Goal: Task Accomplishment & Management: Manage account settings

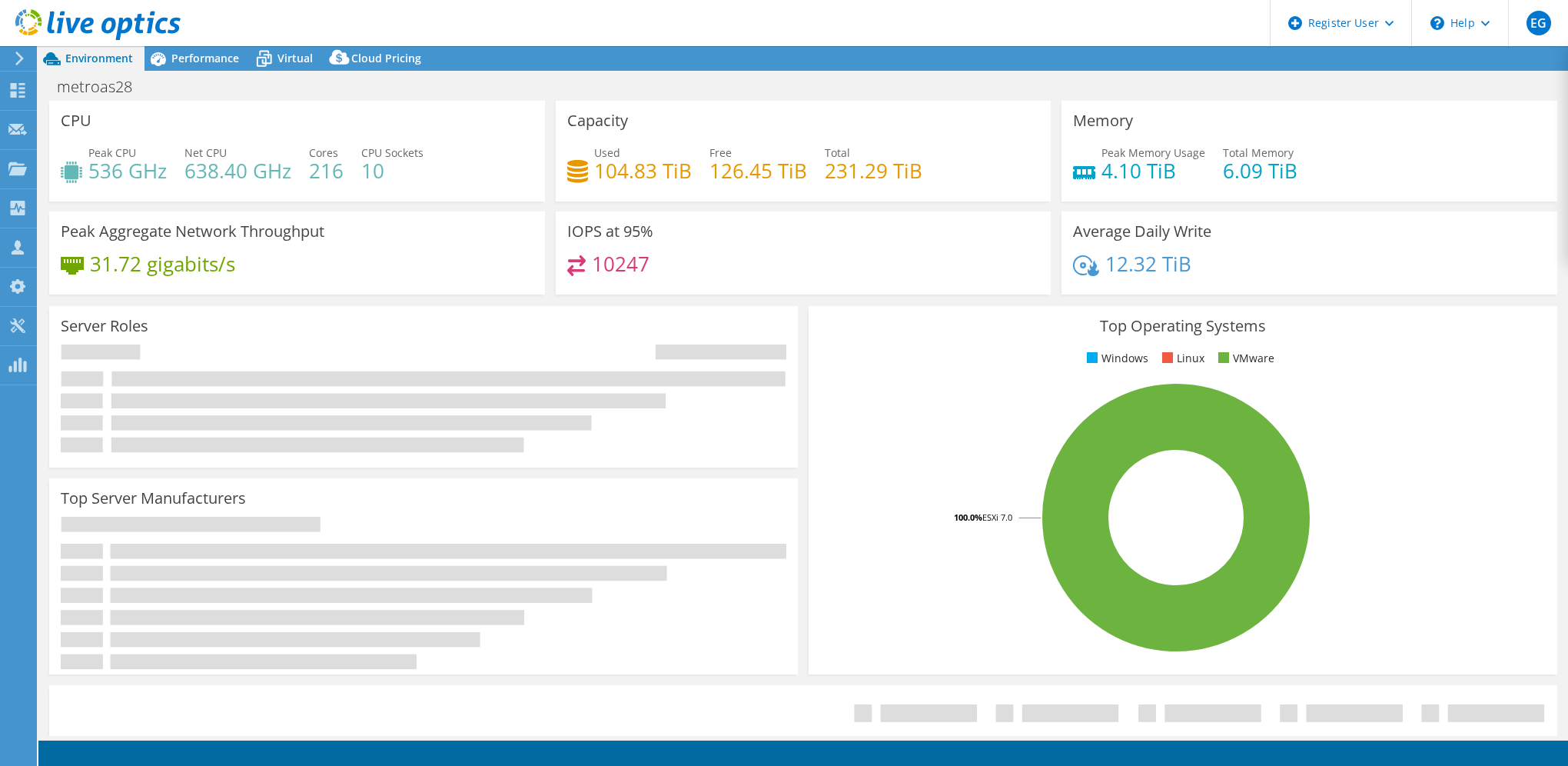
select select "USEast"
select select "USD"
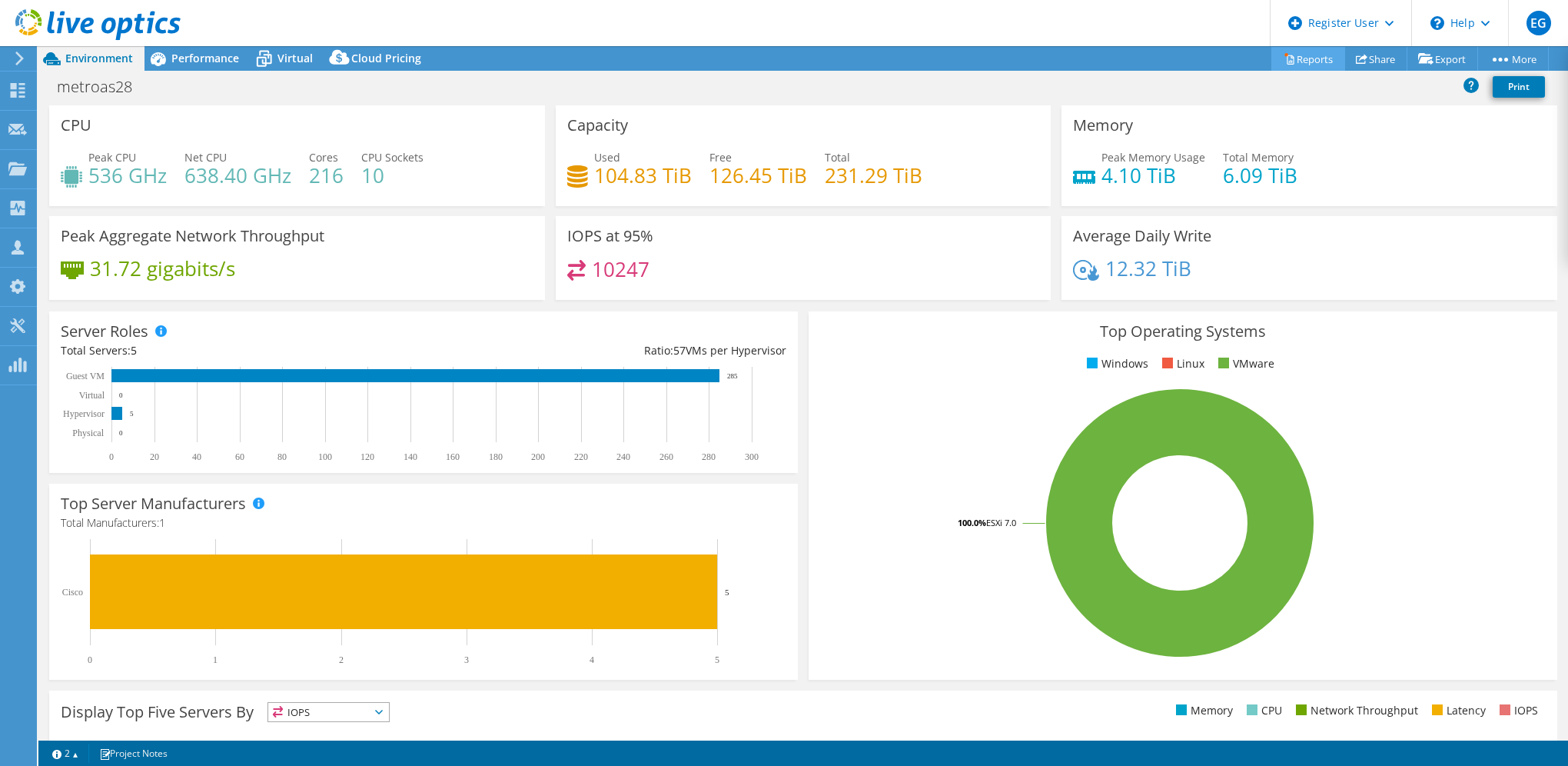
click at [1308, 65] on link "Reports" at bounding box center [1308, 59] width 74 height 24
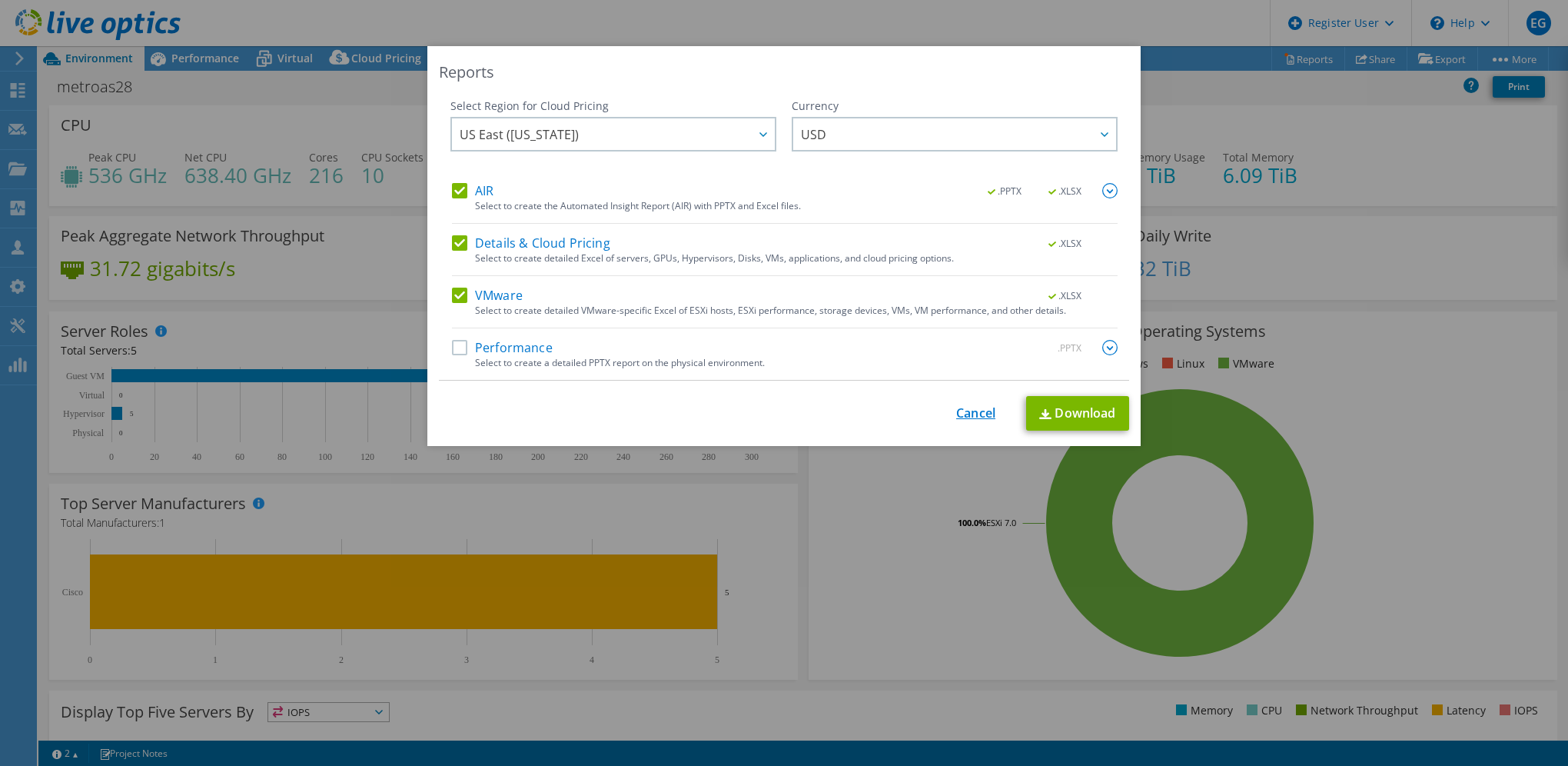
click at [974, 409] on link "Cancel" at bounding box center [975, 413] width 40 height 15
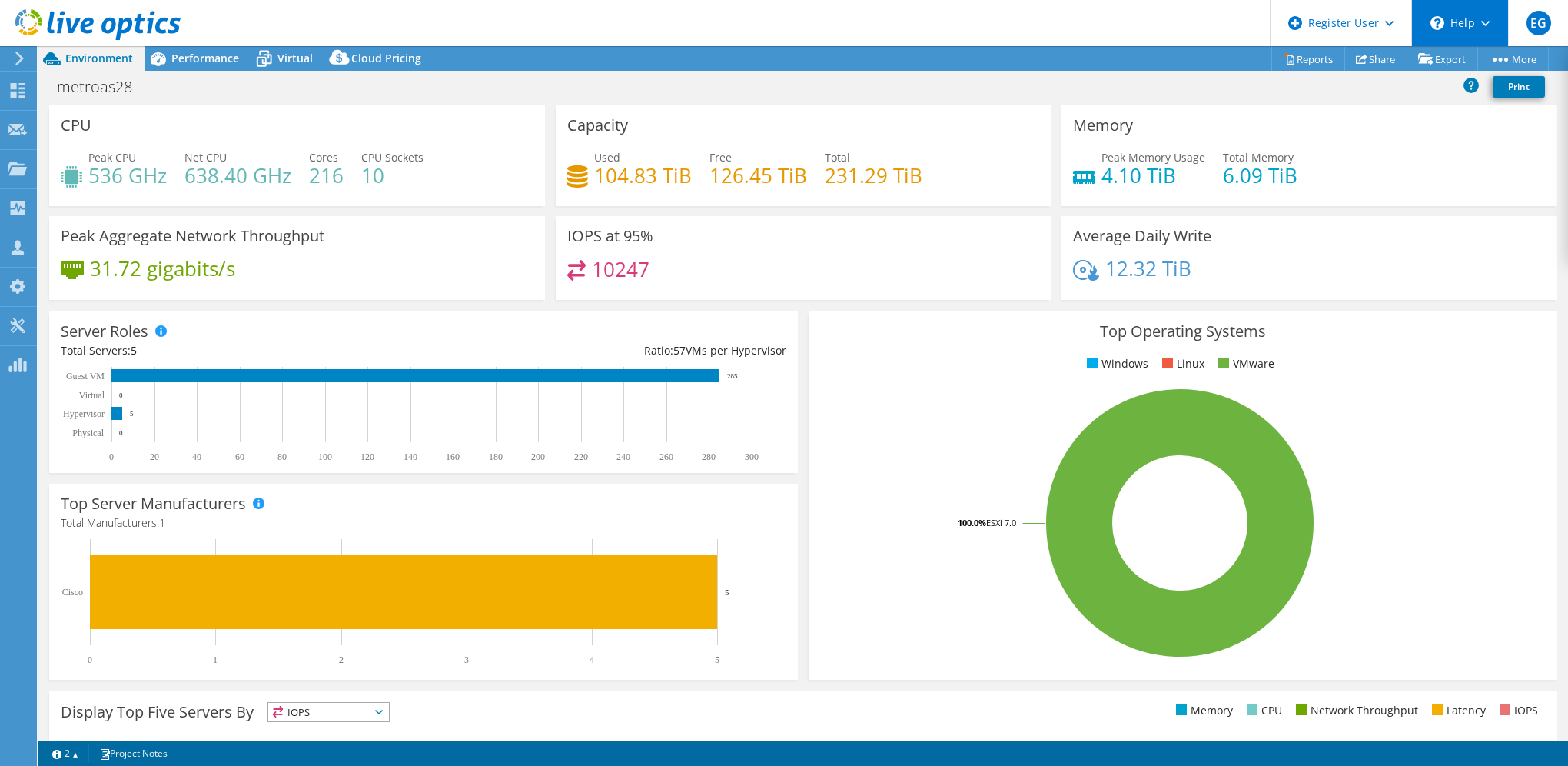
click at [1481, 30] on div "\n Help" at bounding box center [1459, 23] width 97 height 46
click at [992, 38] on header "EG Dell User [PERSON_NAME] [PERSON_NAME][EMAIL_ADDRESS][DOMAIN_NAME] Dell My Pr…" at bounding box center [784, 23] width 1568 height 46
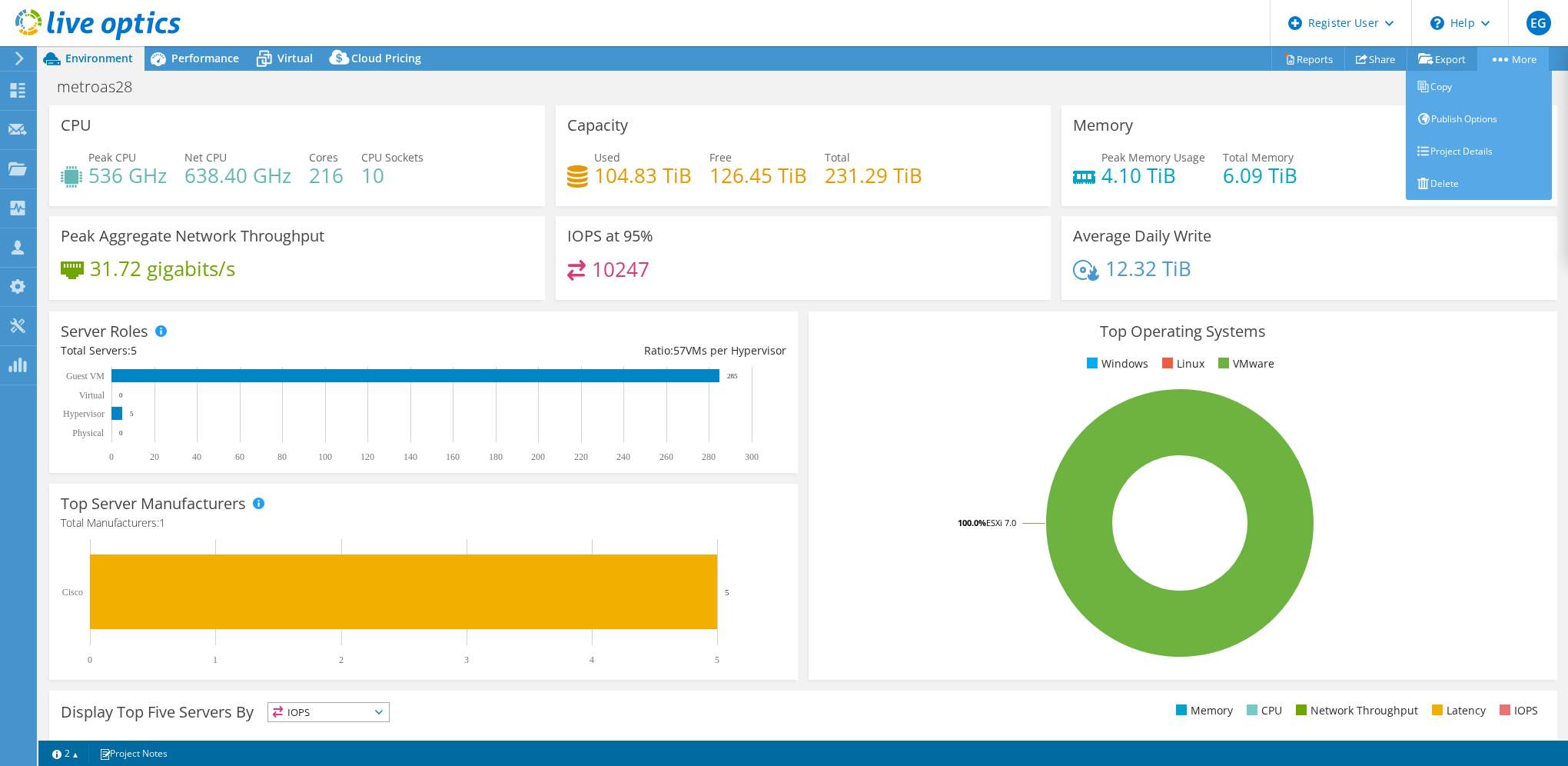
click at [1493, 61] on link "More" at bounding box center [1514, 59] width 72 height 24
click at [1473, 90] on link "Copy" at bounding box center [1479, 87] width 146 height 32
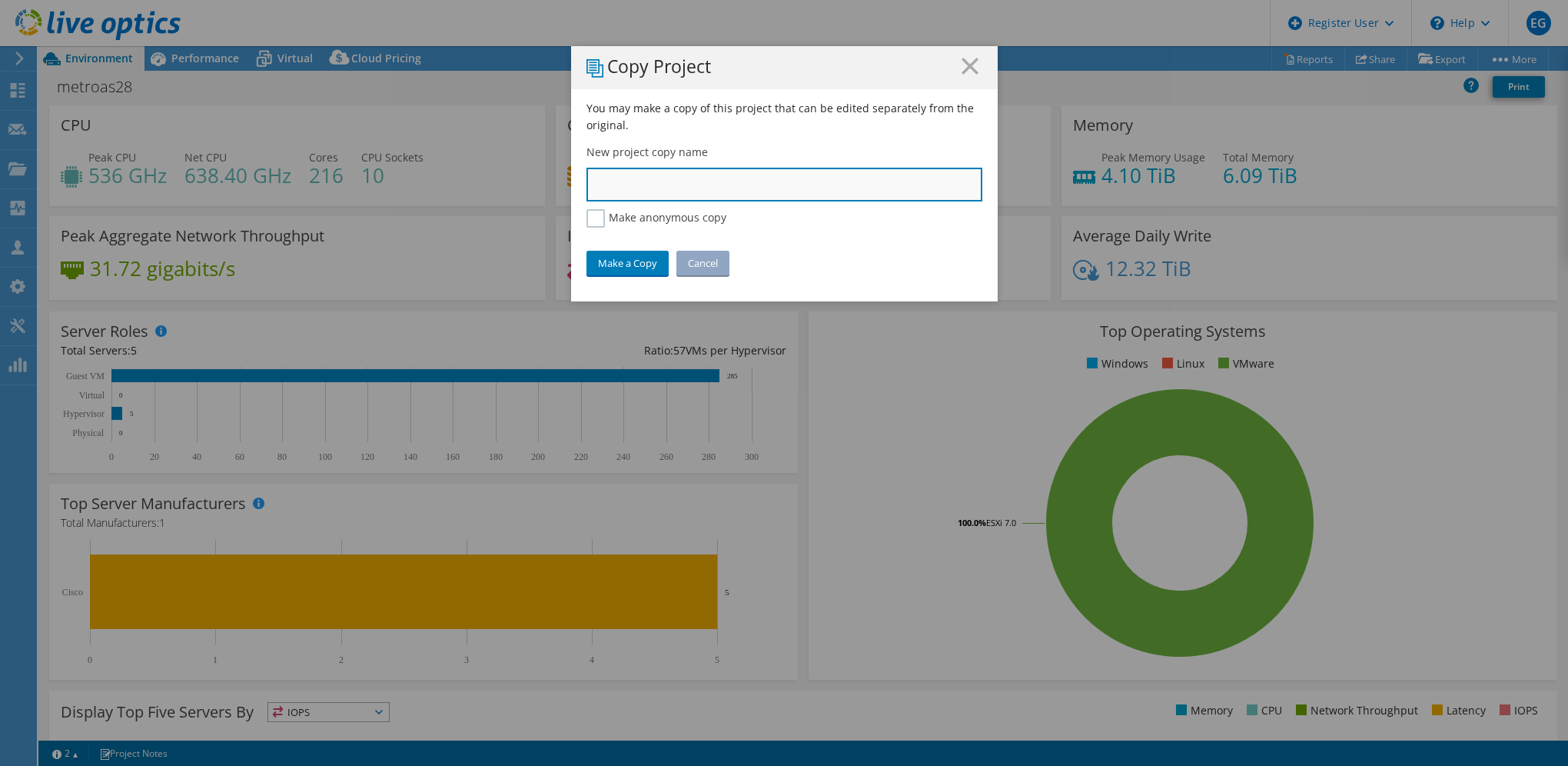
click at [619, 187] on input "text" at bounding box center [784, 184] width 395 height 34
click at [701, 260] on link "Cancel" at bounding box center [703, 263] width 53 height 25
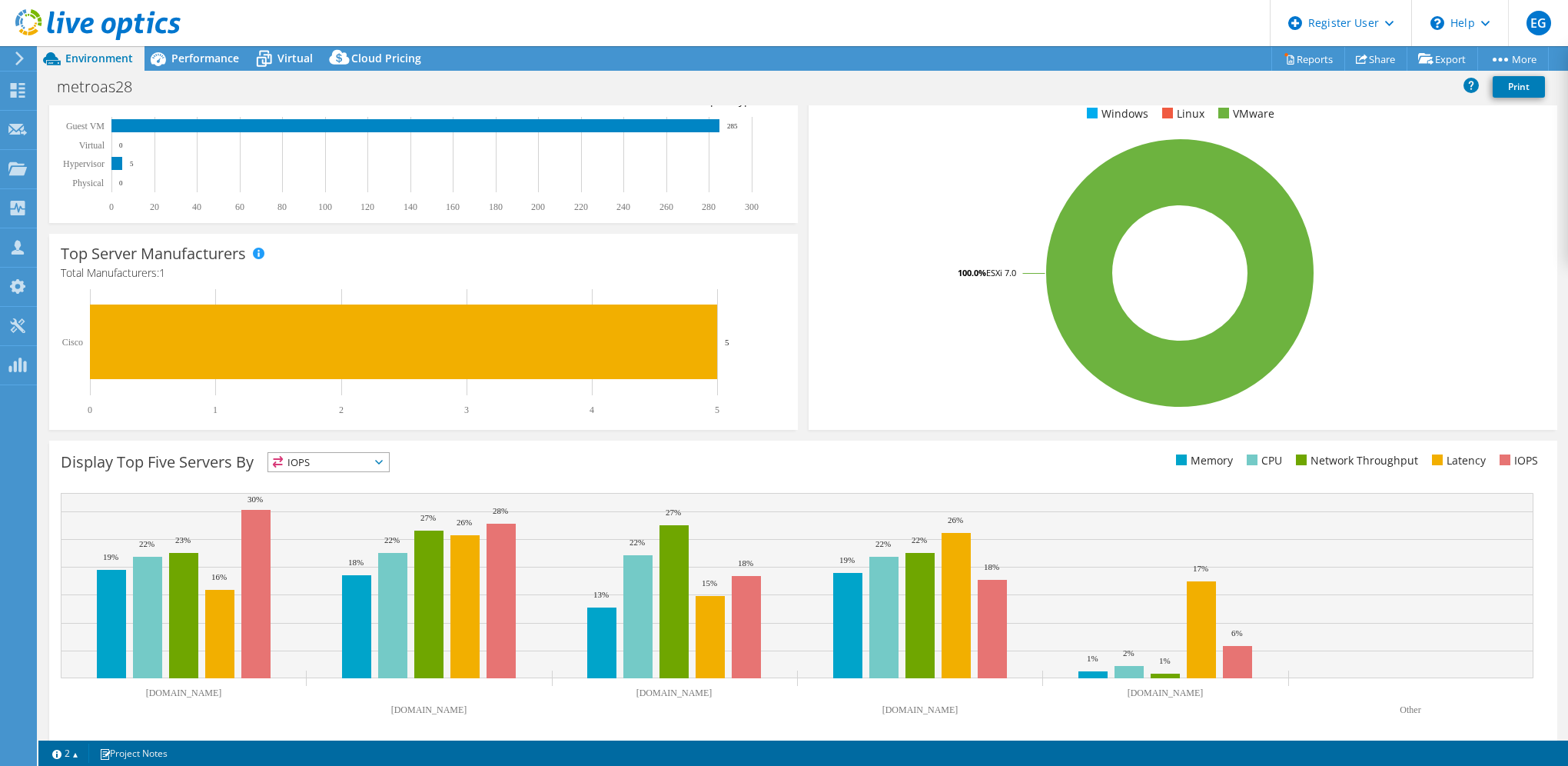
scroll to position [260, 0]
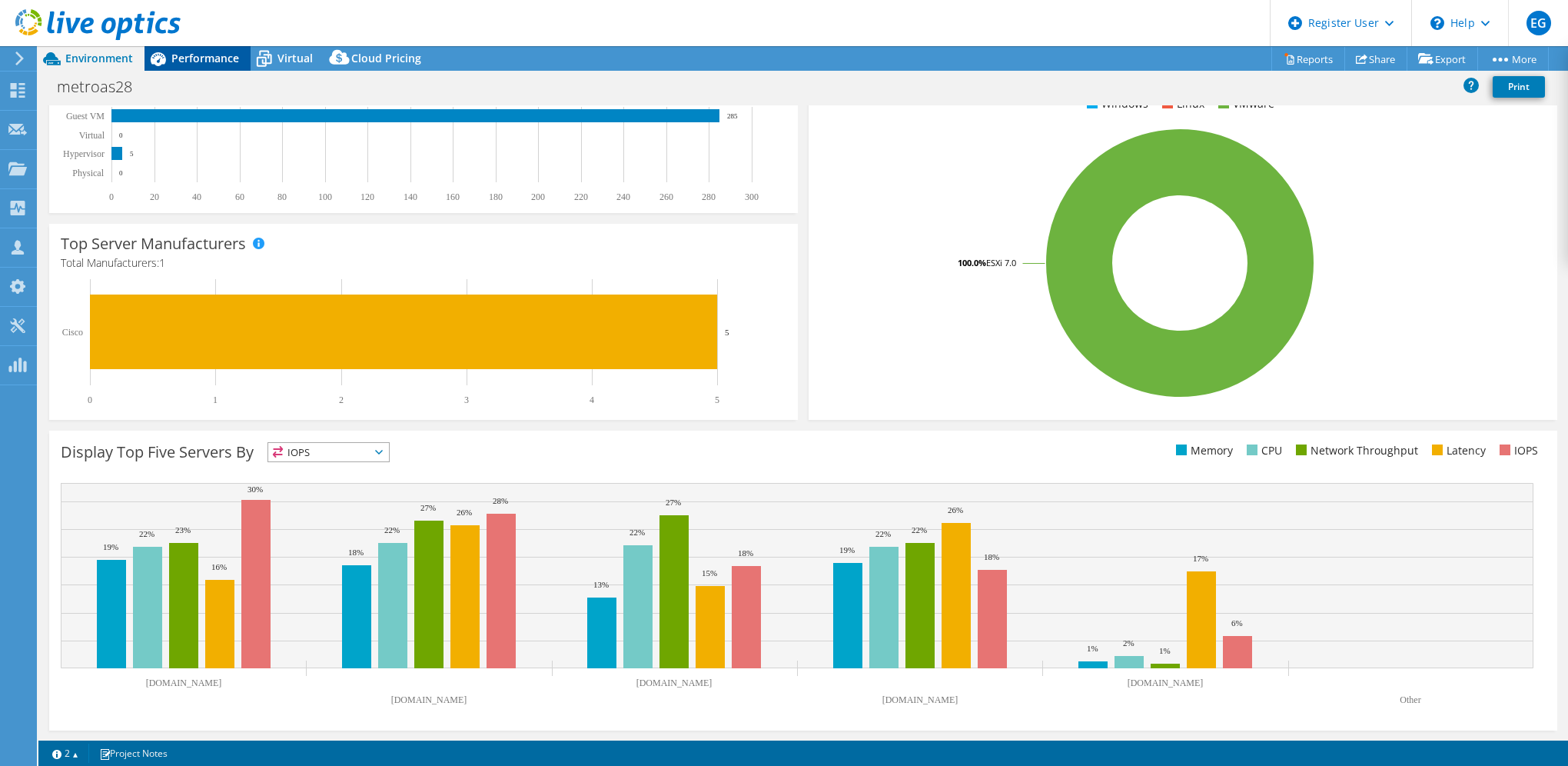
click at [209, 67] on div "Performance" at bounding box center [197, 58] width 106 height 25
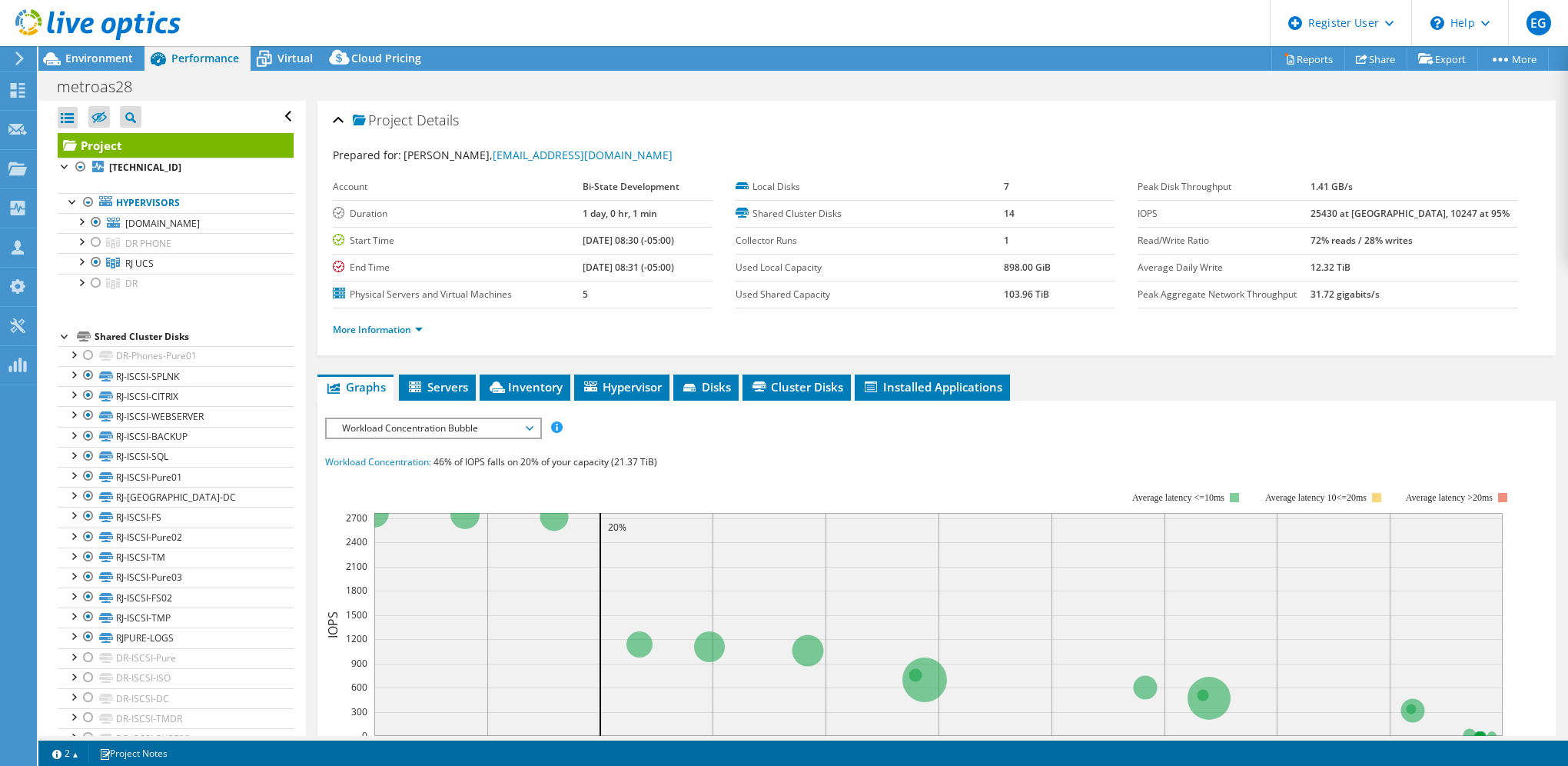
scroll to position [0, 0]
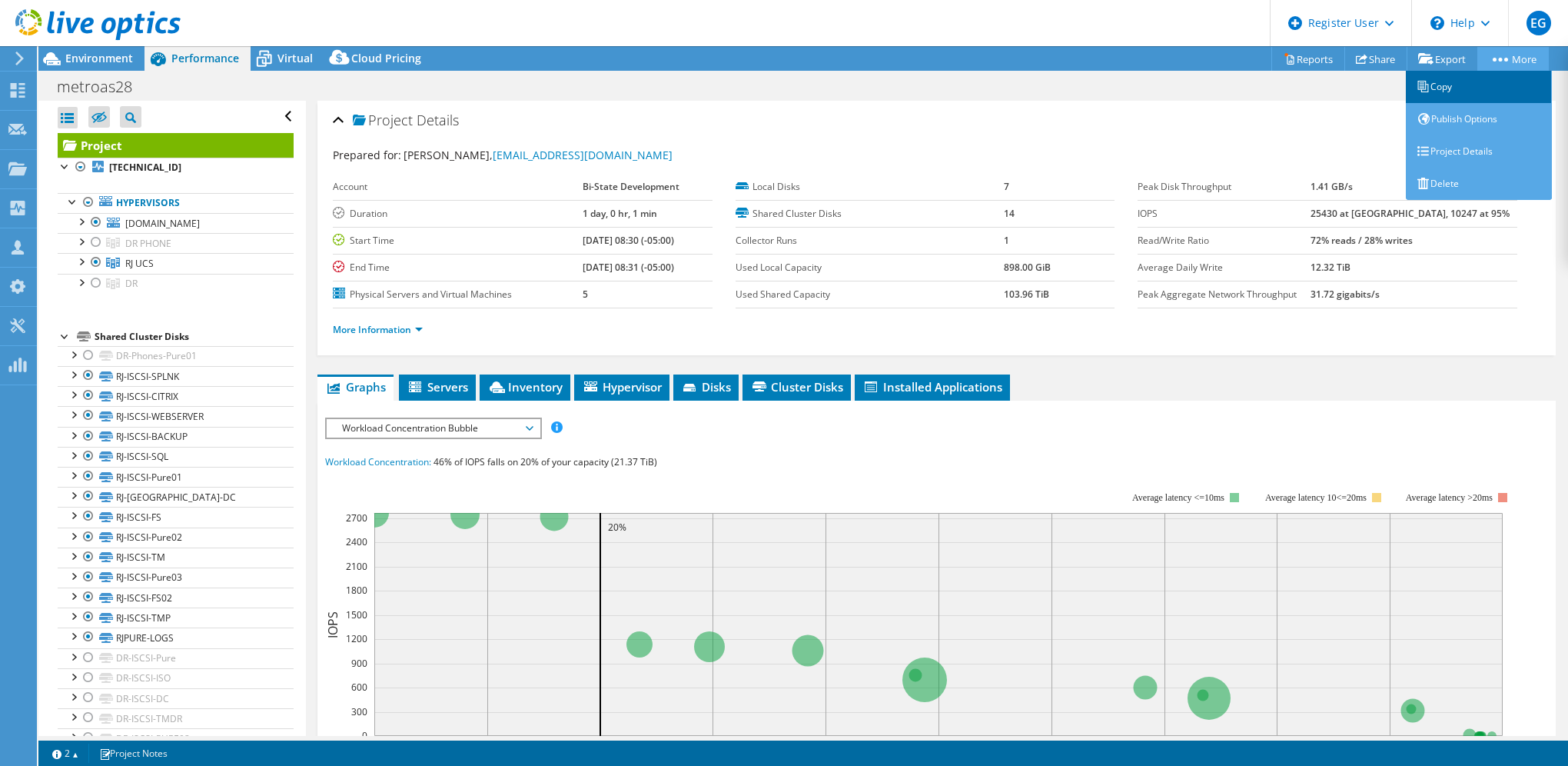
click at [1480, 94] on link "Copy" at bounding box center [1479, 87] width 146 height 32
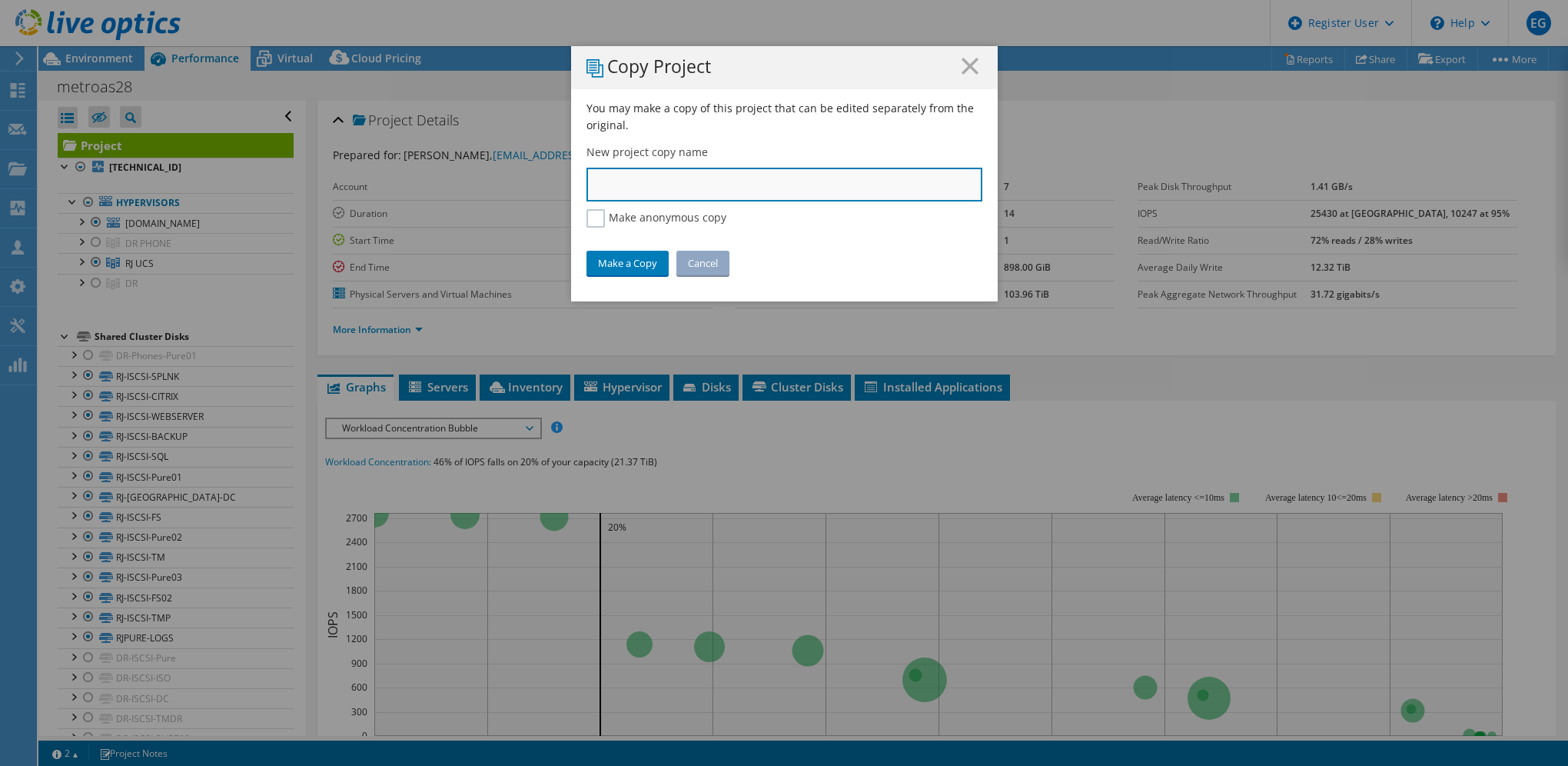
click at [643, 193] on input "text" at bounding box center [784, 184] width 395 height 34
paste input "Bistate Development"
type input "Bistate Development"
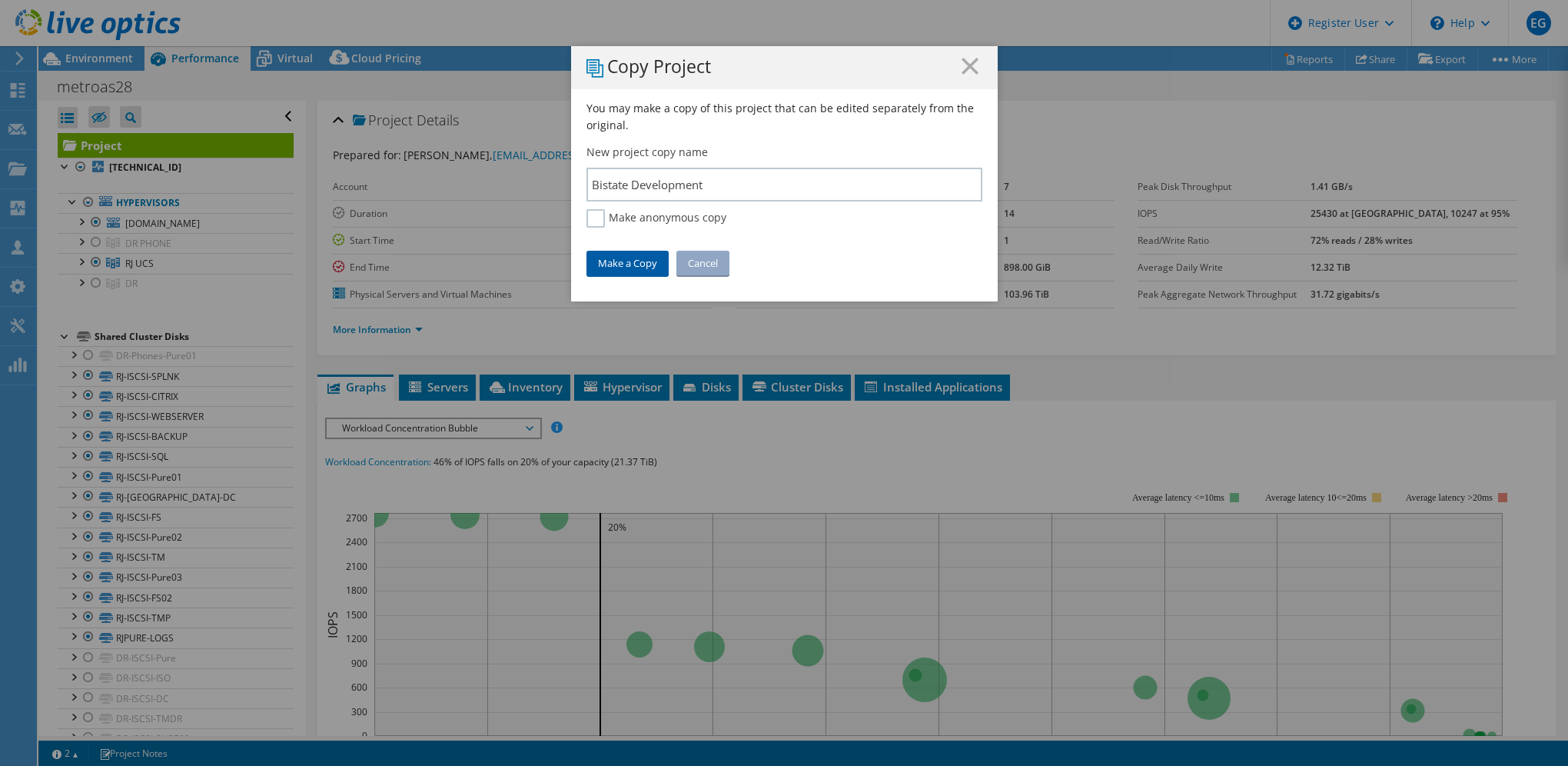
click at [619, 265] on link "Make a Copy" at bounding box center [627, 263] width 82 height 25
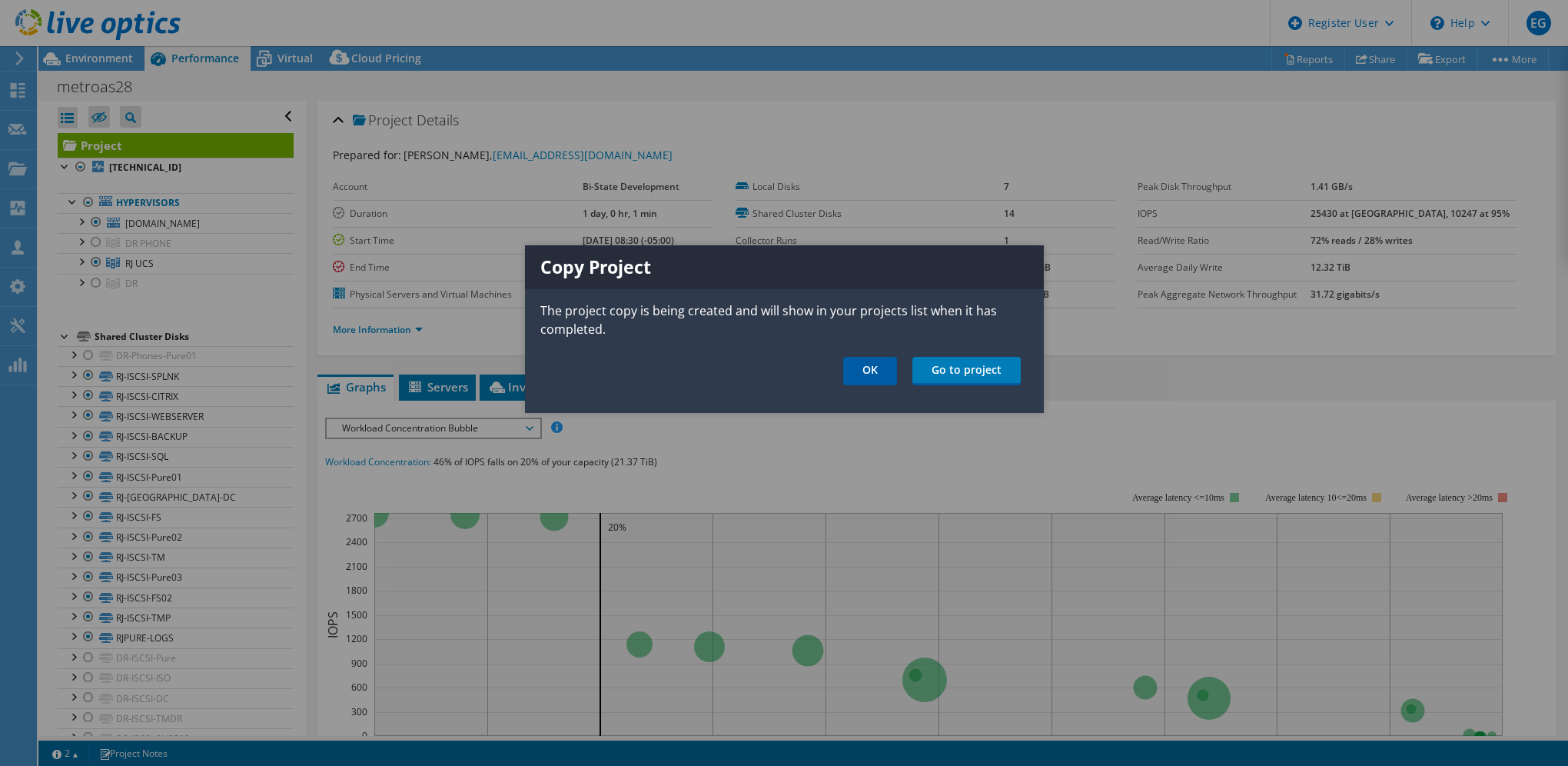
click at [873, 372] on link "OK" at bounding box center [870, 371] width 53 height 29
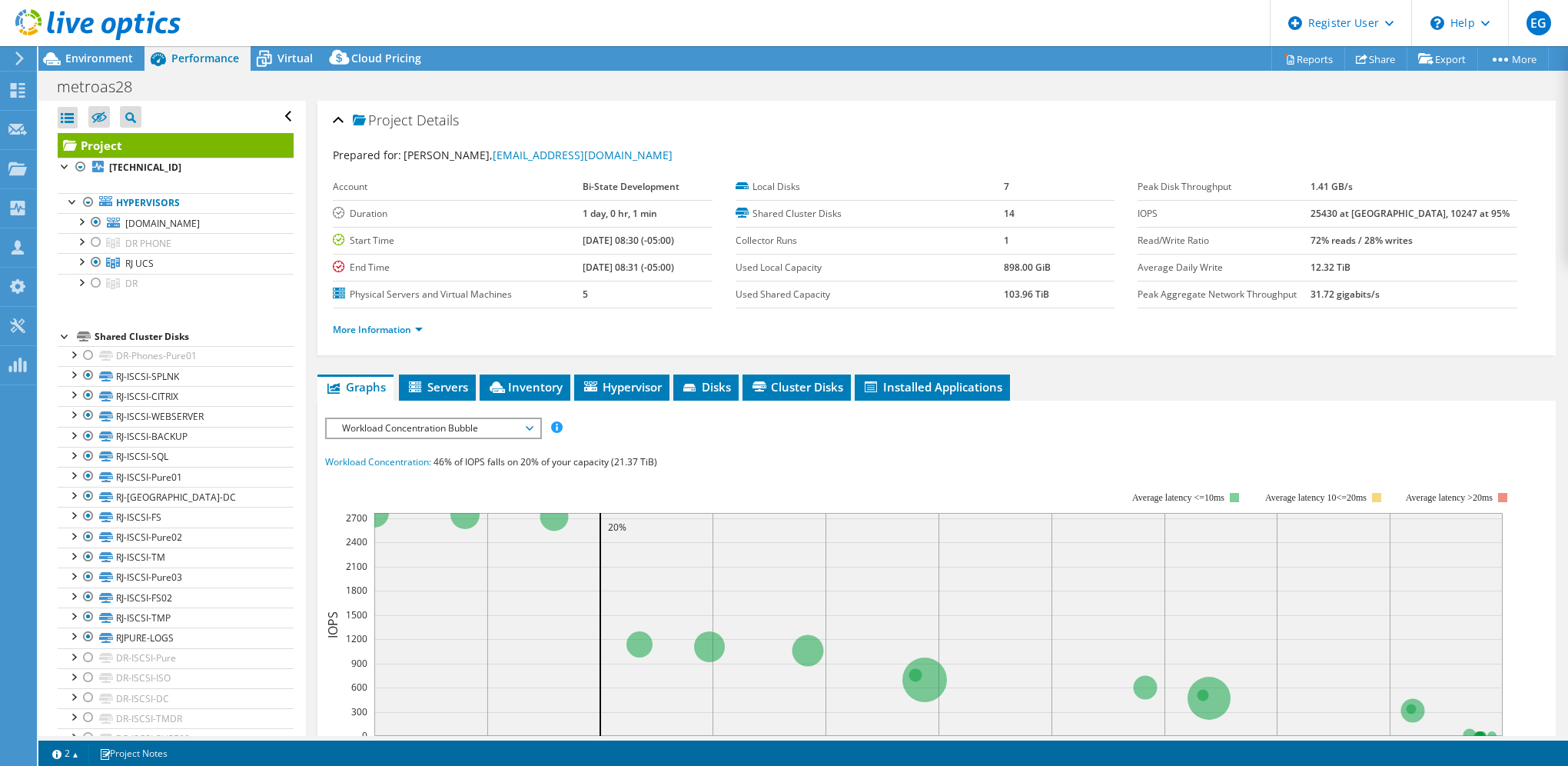
click at [18, 64] on icon at bounding box center [19, 58] width 12 height 14
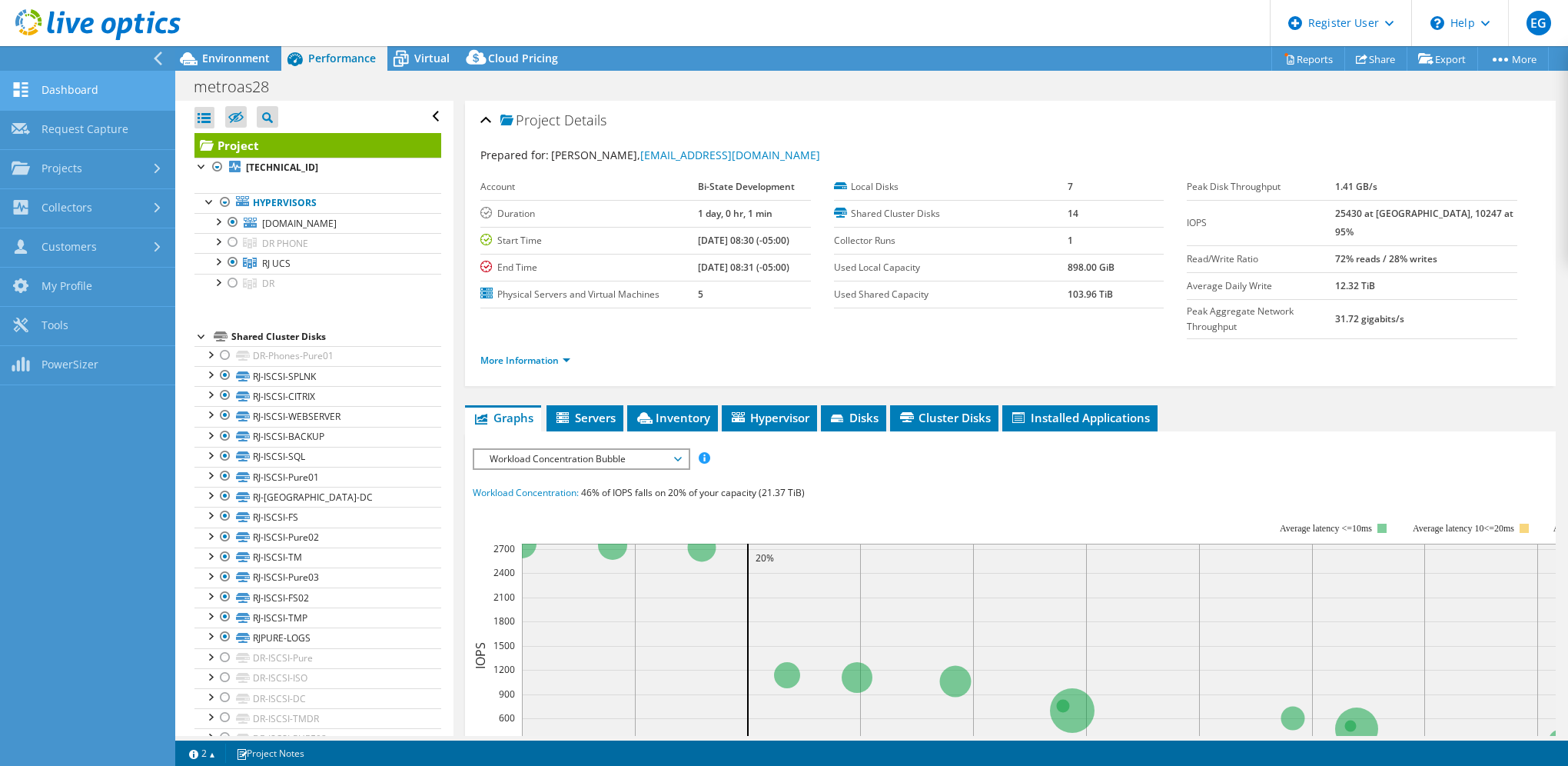
click at [66, 99] on link "Dashboard" at bounding box center [88, 91] width 175 height 40
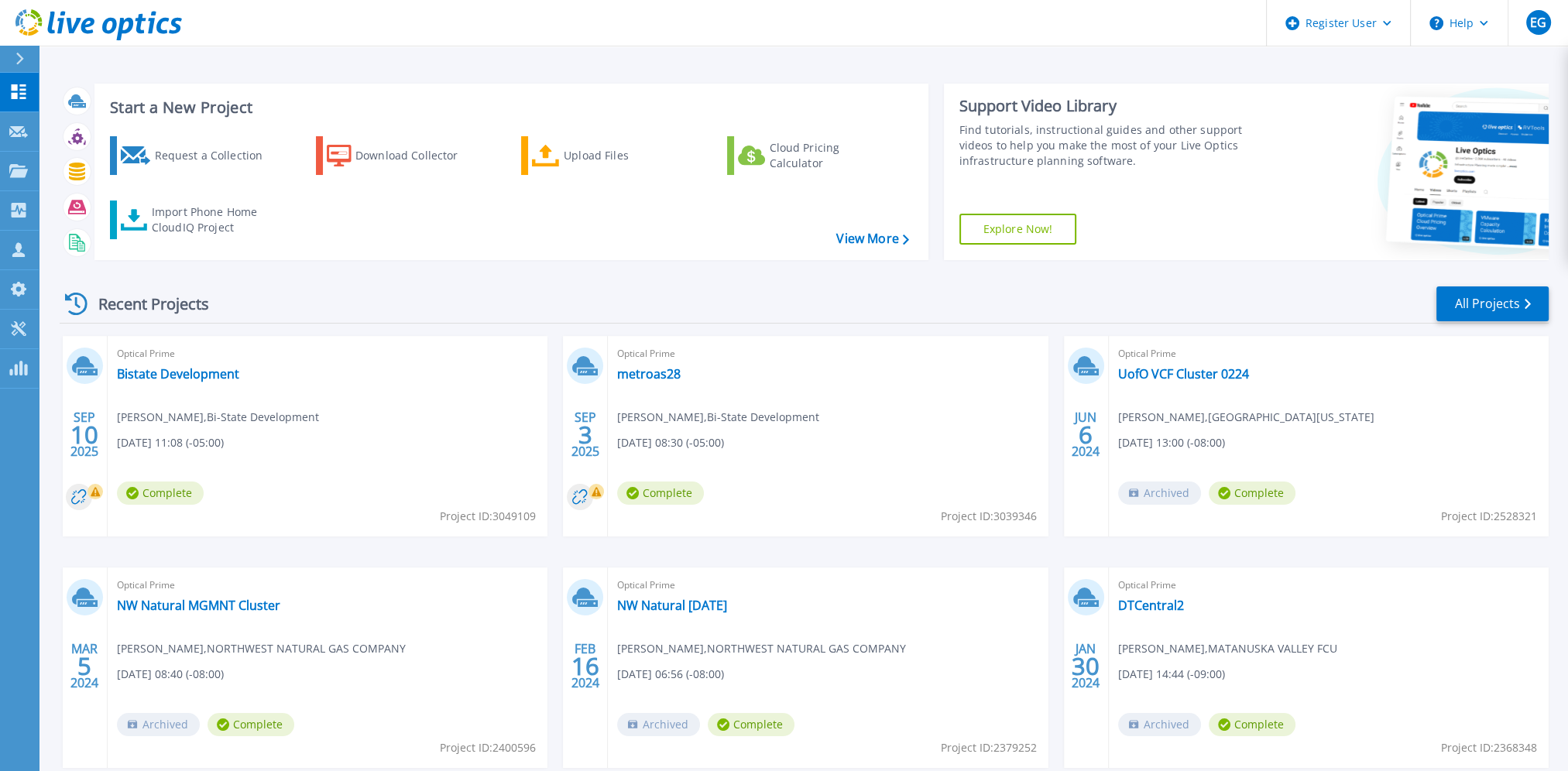
click at [188, 385] on div "Optical Prime Bistate Development [PERSON_NAME] , Bi-State Development [DATE] 1…" at bounding box center [328, 436] width 440 height 200
click at [194, 379] on link "Bistate Development" at bounding box center [178, 373] width 123 height 16
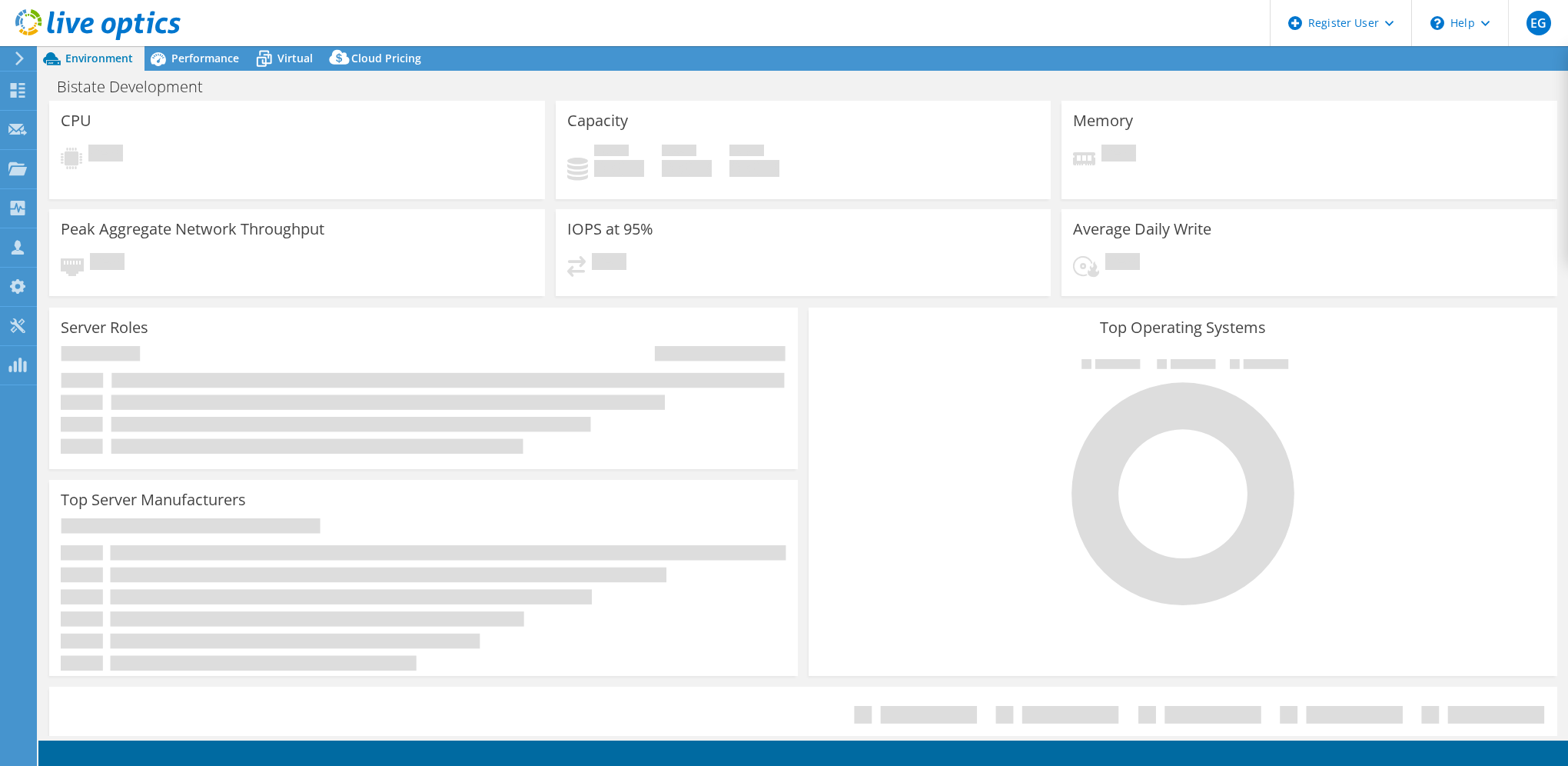
select select "USD"
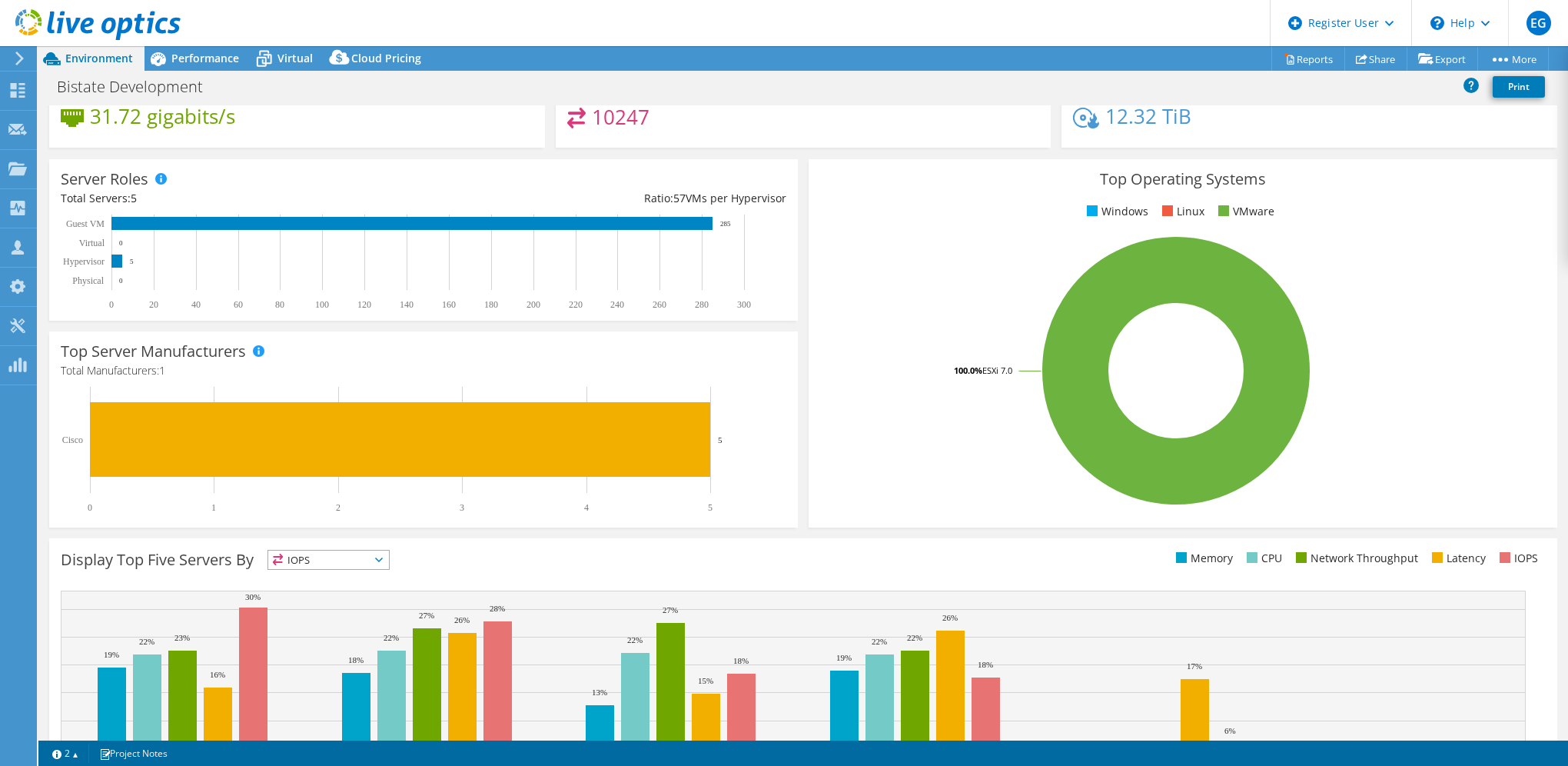
scroll to position [154, 0]
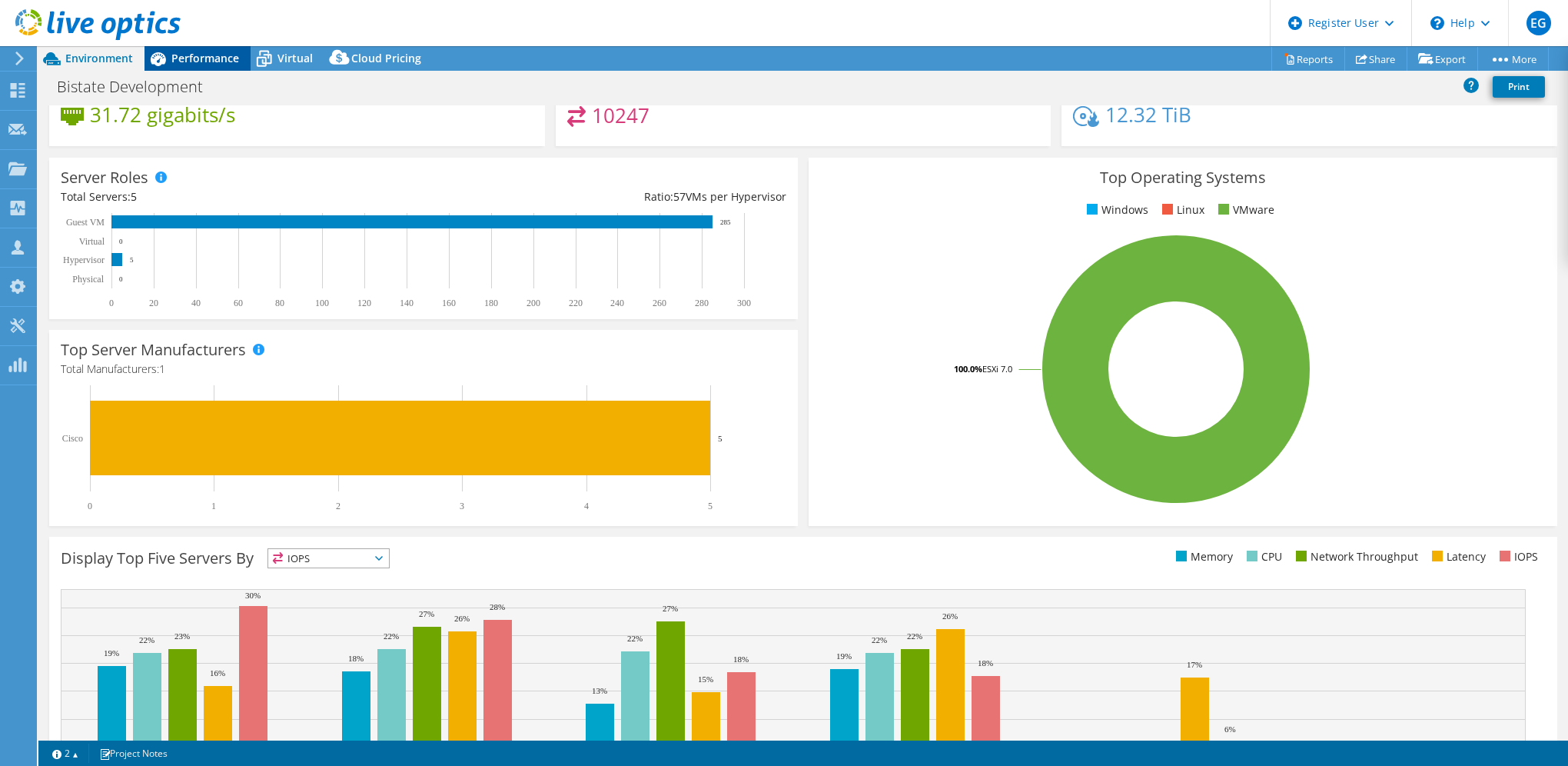
click at [187, 58] on span "Performance" at bounding box center [205, 58] width 67 height 15
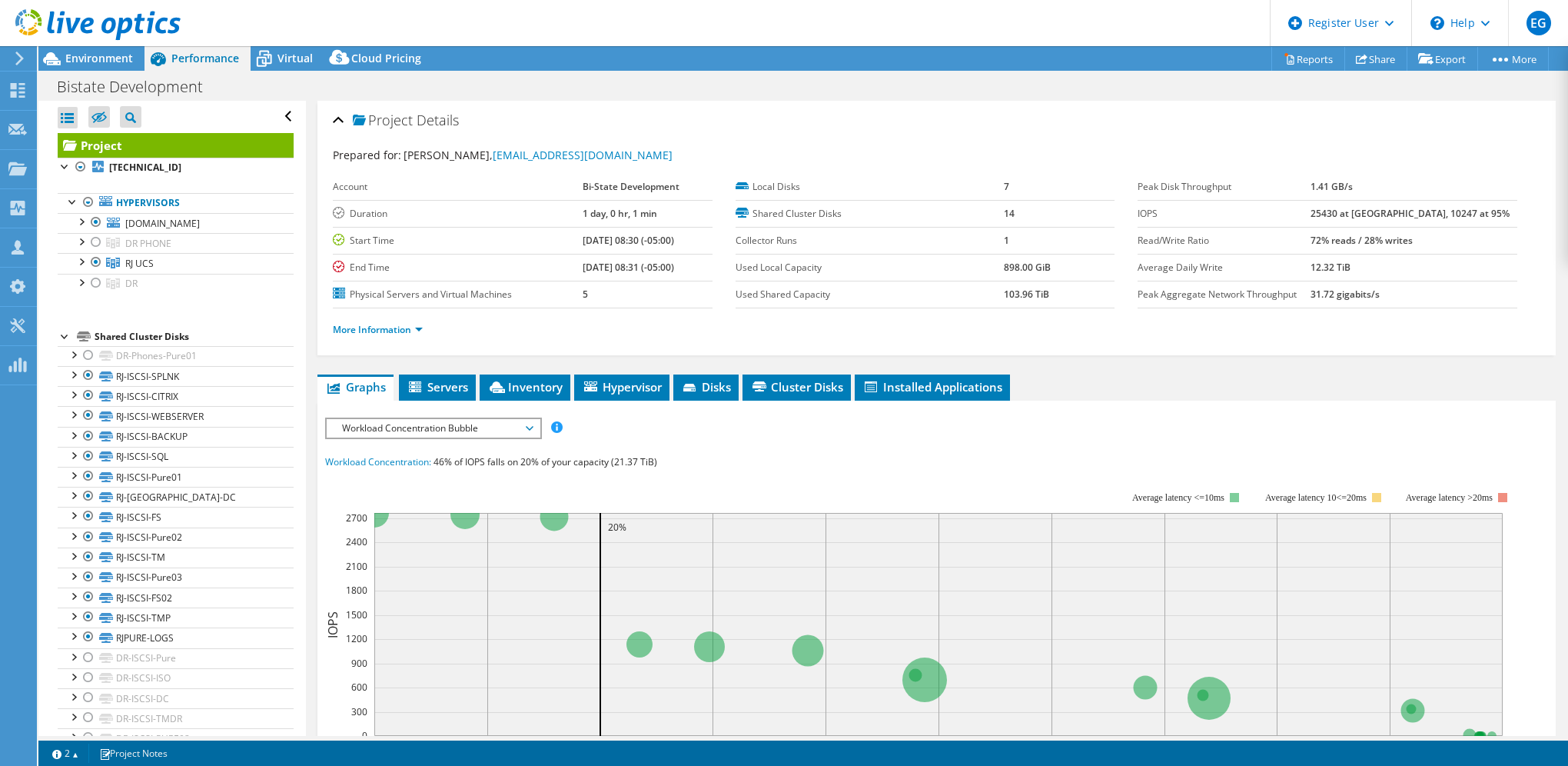
scroll to position [0, 0]
click at [631, 379] on span "Hypervisor" at bounding box center [621, 386] width 80 height 16
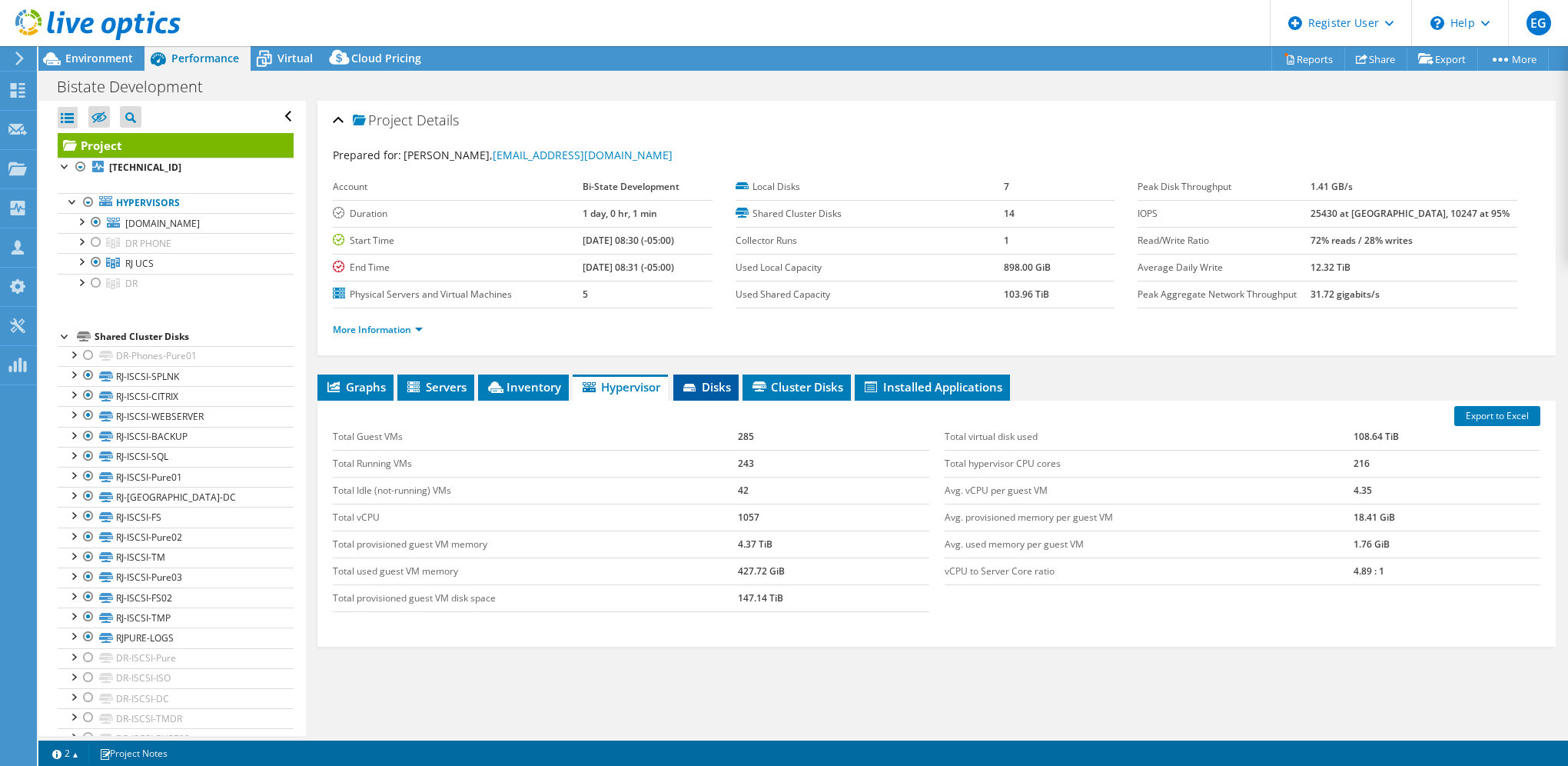
click at [716, 379] on span "Disks" at bounding box center [706, 386] width 50 height 16
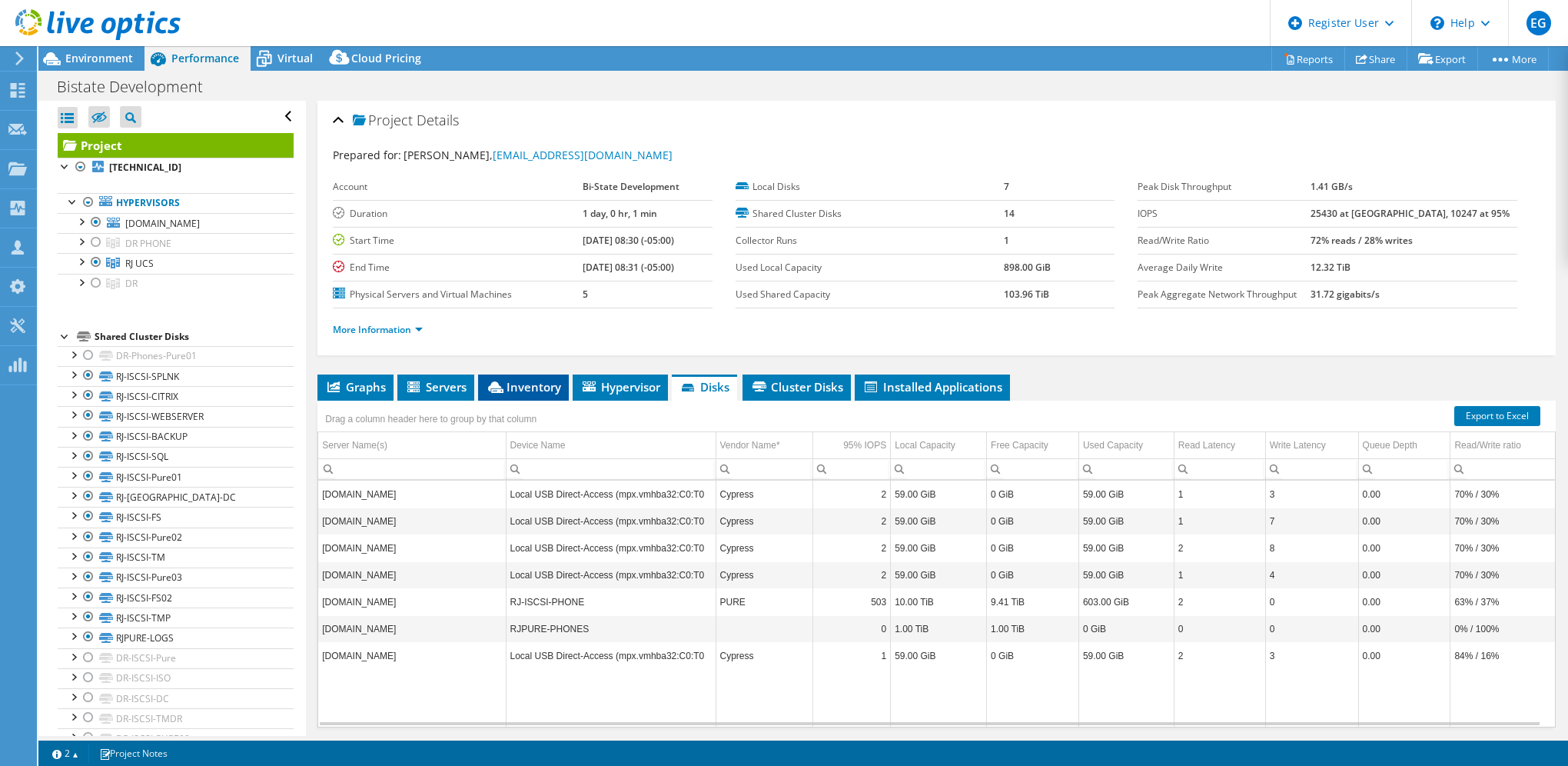
click at [509, 384] on span "Inventory" at bounding box center [524, 386] width 76 height 16
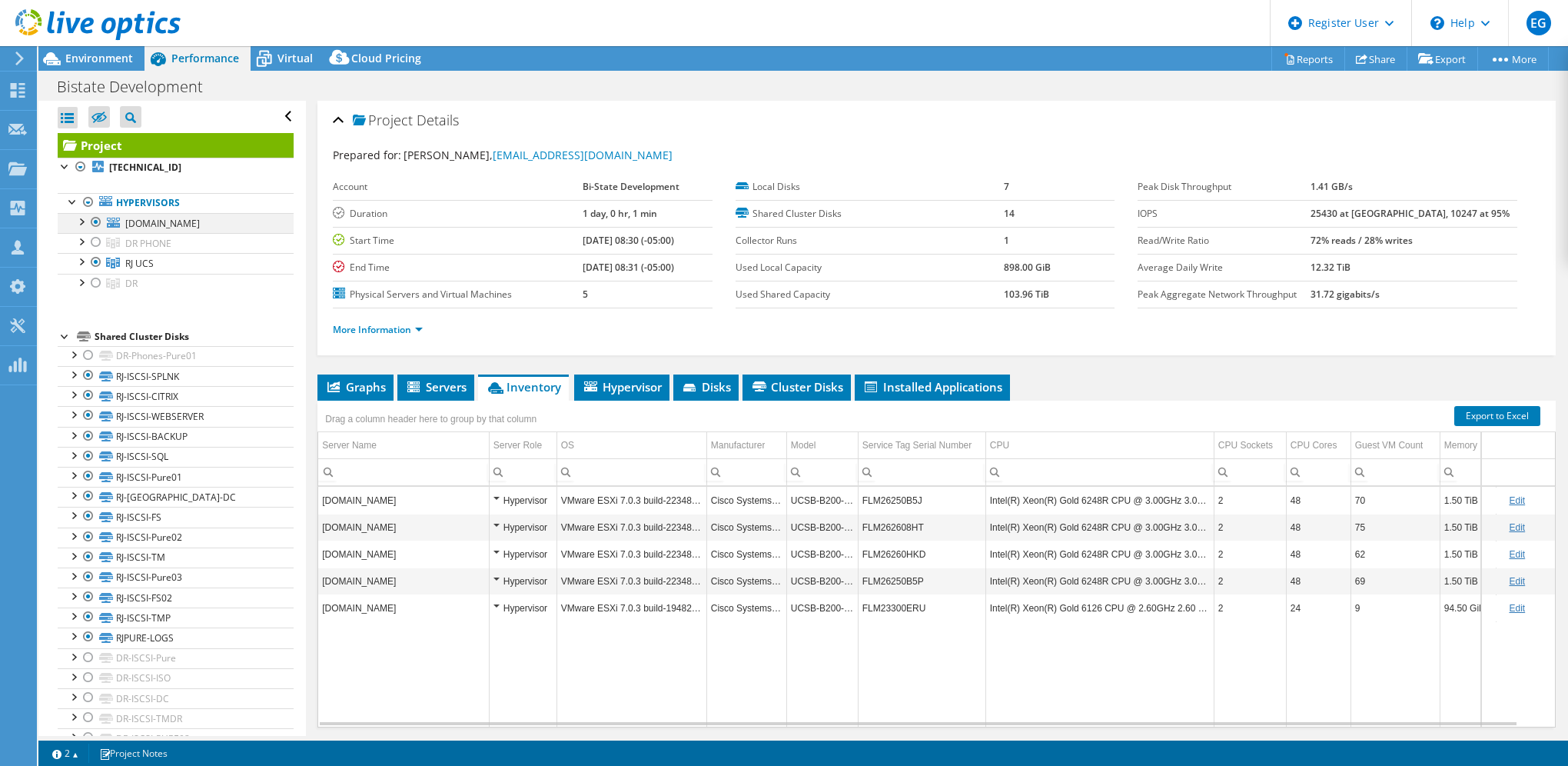
click at [81, 221] on div at bounding box center [80, 220] width 16 height 16
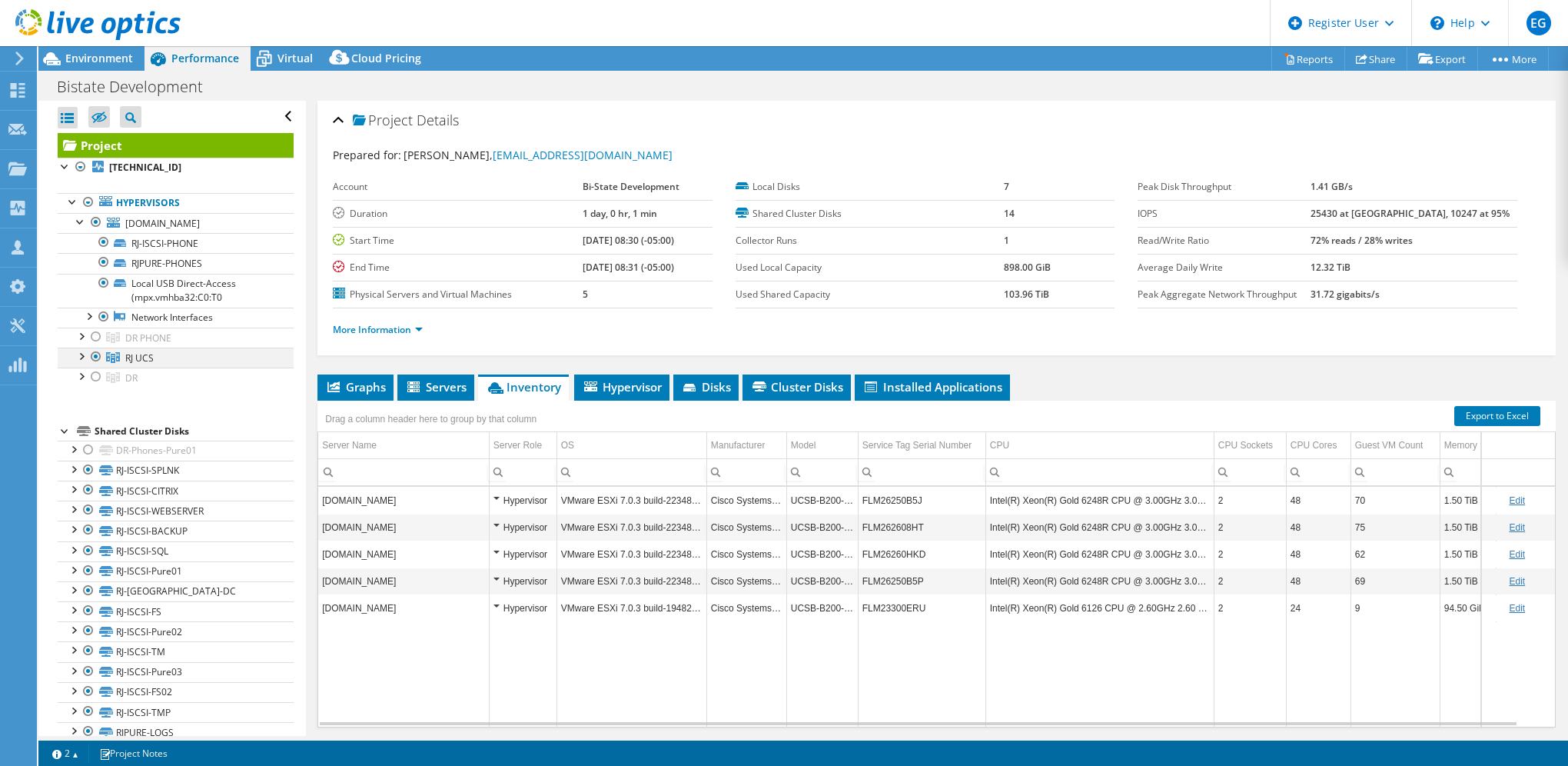
click at [78, 355] on div at bounding box center [80, 355] width 16 height 16
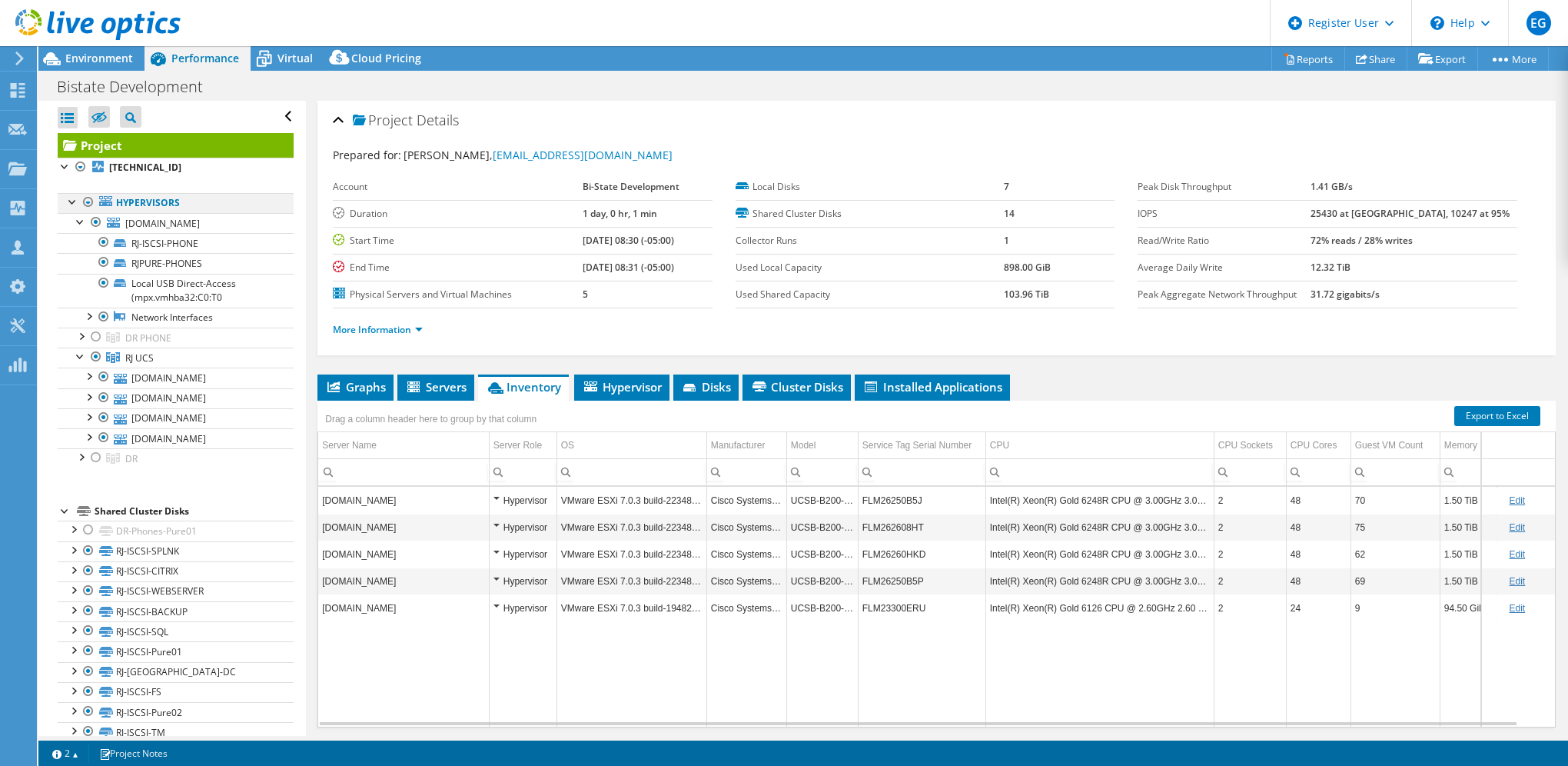
click at [66, 203] on div at bounding box center [73, 200] width 16 height 16
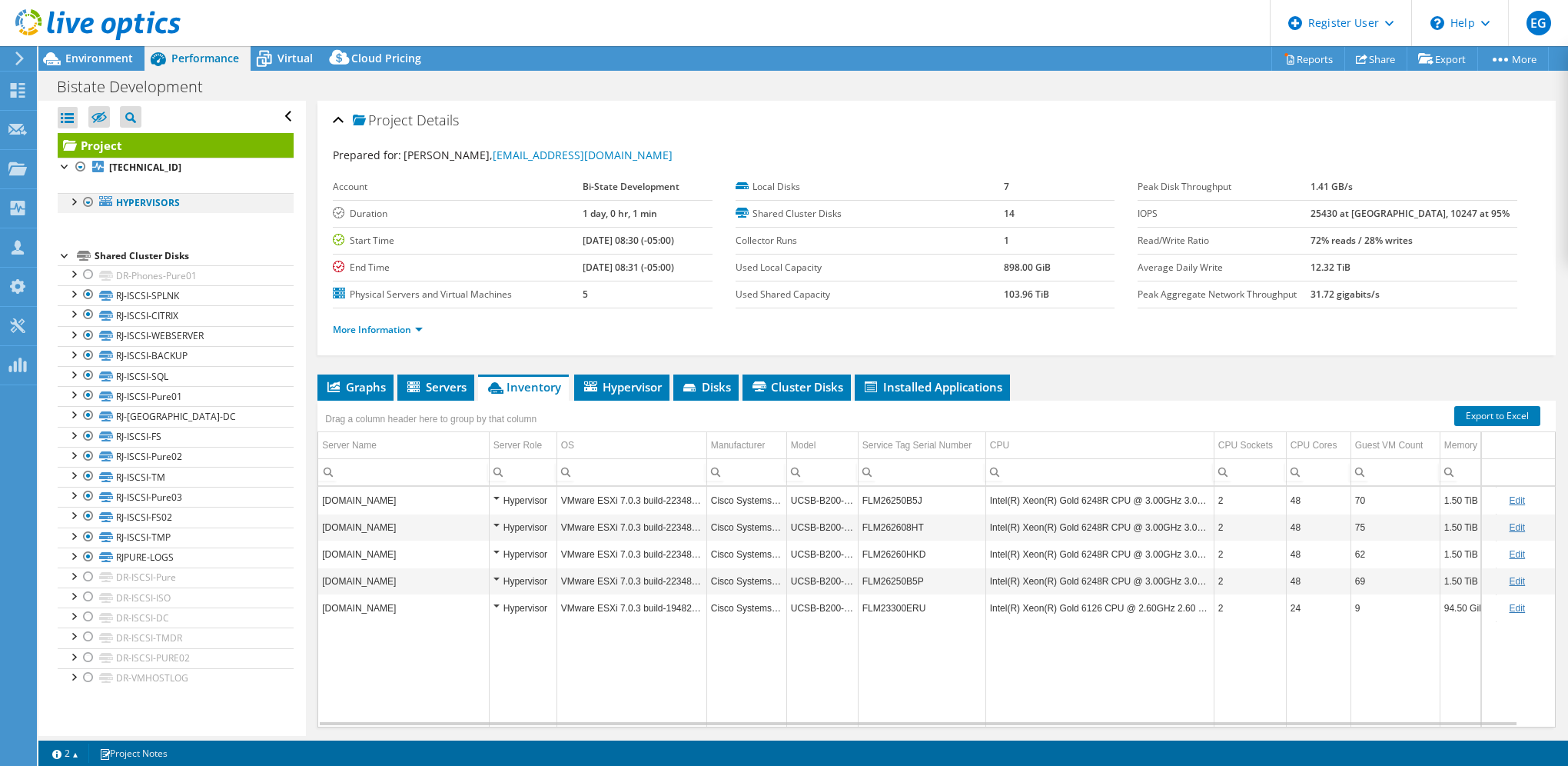
click at [72, 203] on div at bounding box center [73, 200] width 16 height 16
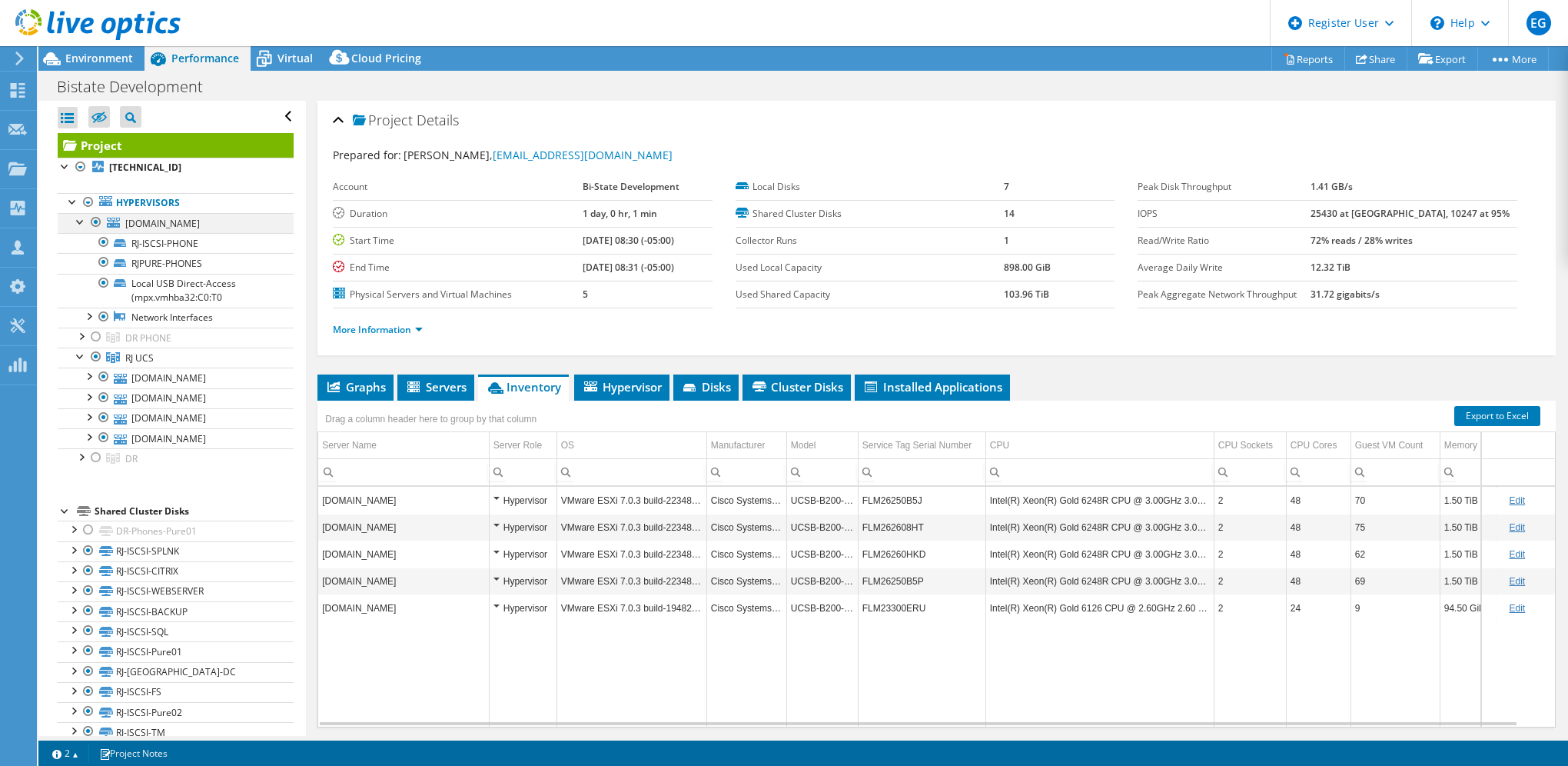
click at [76, 218] on div at bounding box center [80, 220] width 16 height 16
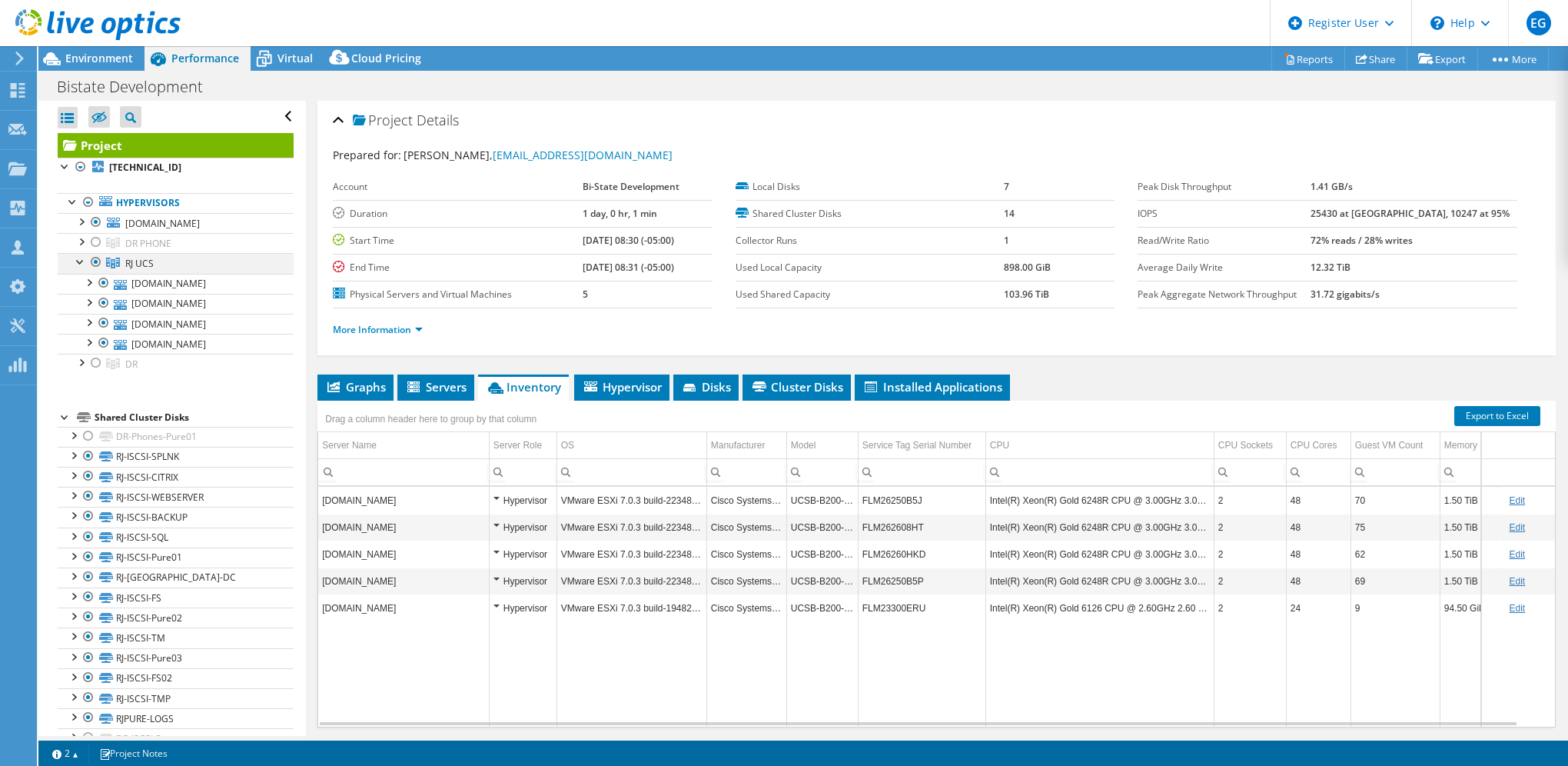
click at [77, 259] on div at bounding box center [80, 260] width 16 height 16
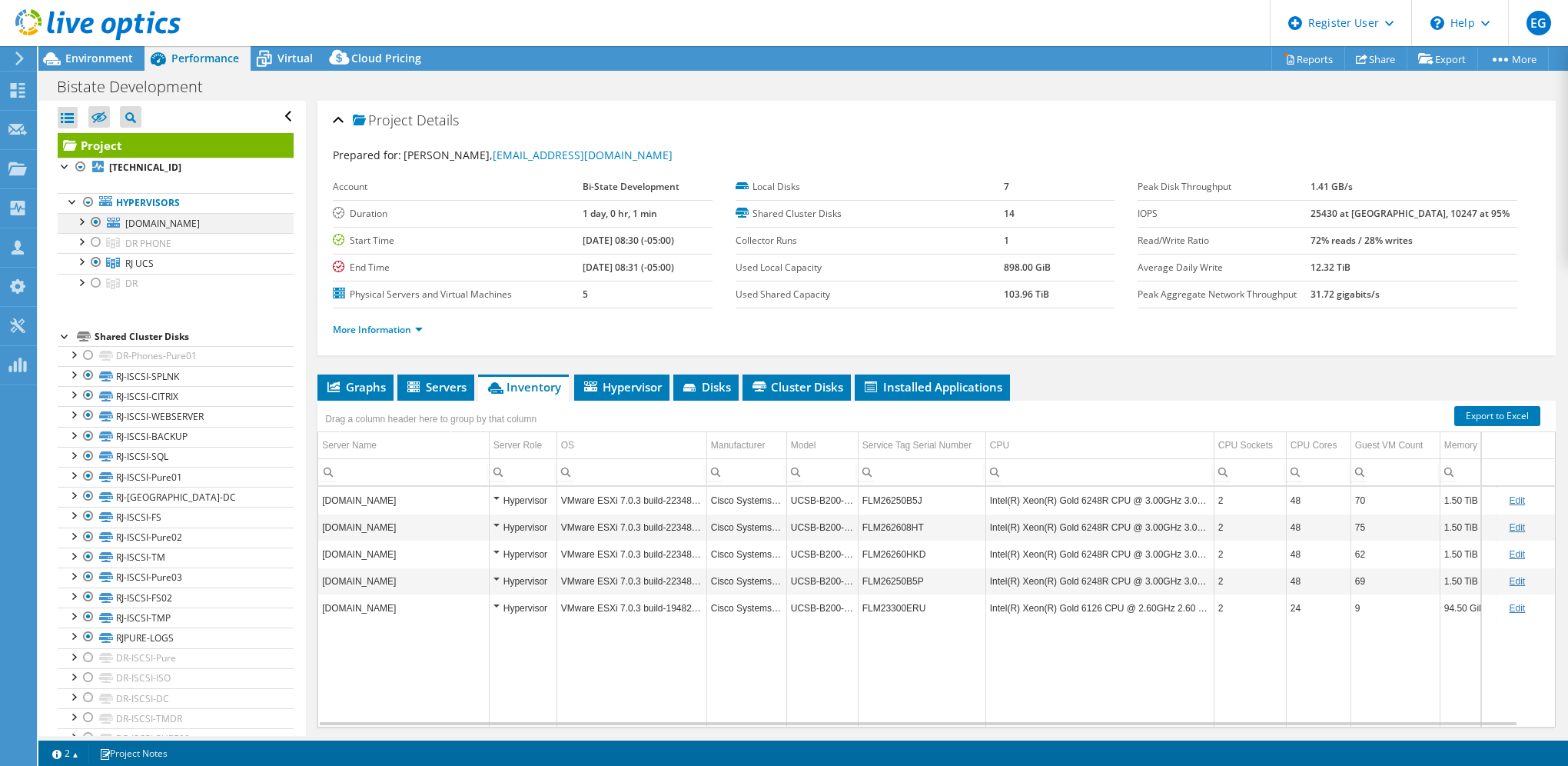
click at [77, 218] on div at bounding box center [80, 220] width 16 height 16
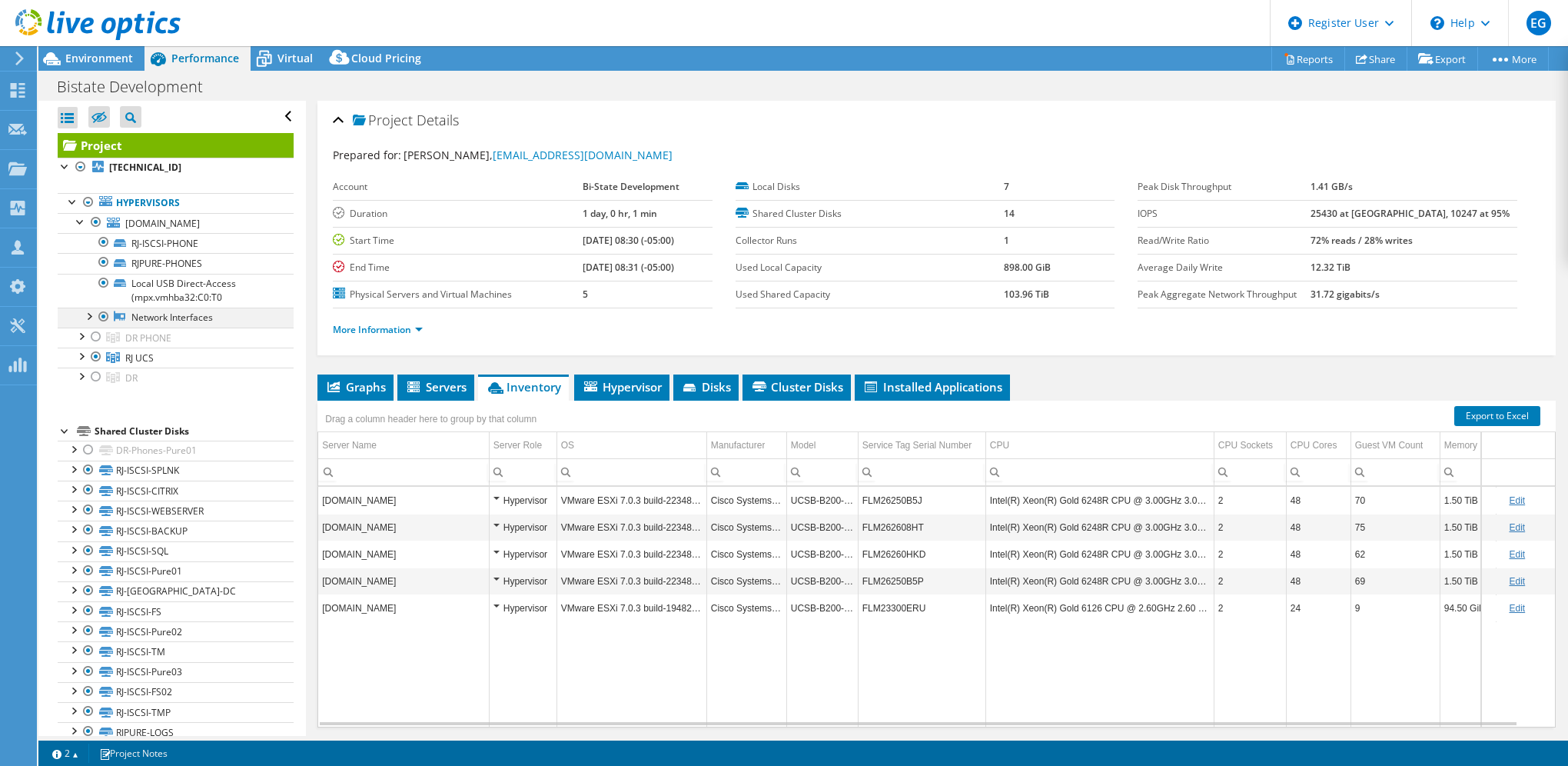
click at [87, 313] on div at bounding box center [88, 315] width 16 height 16
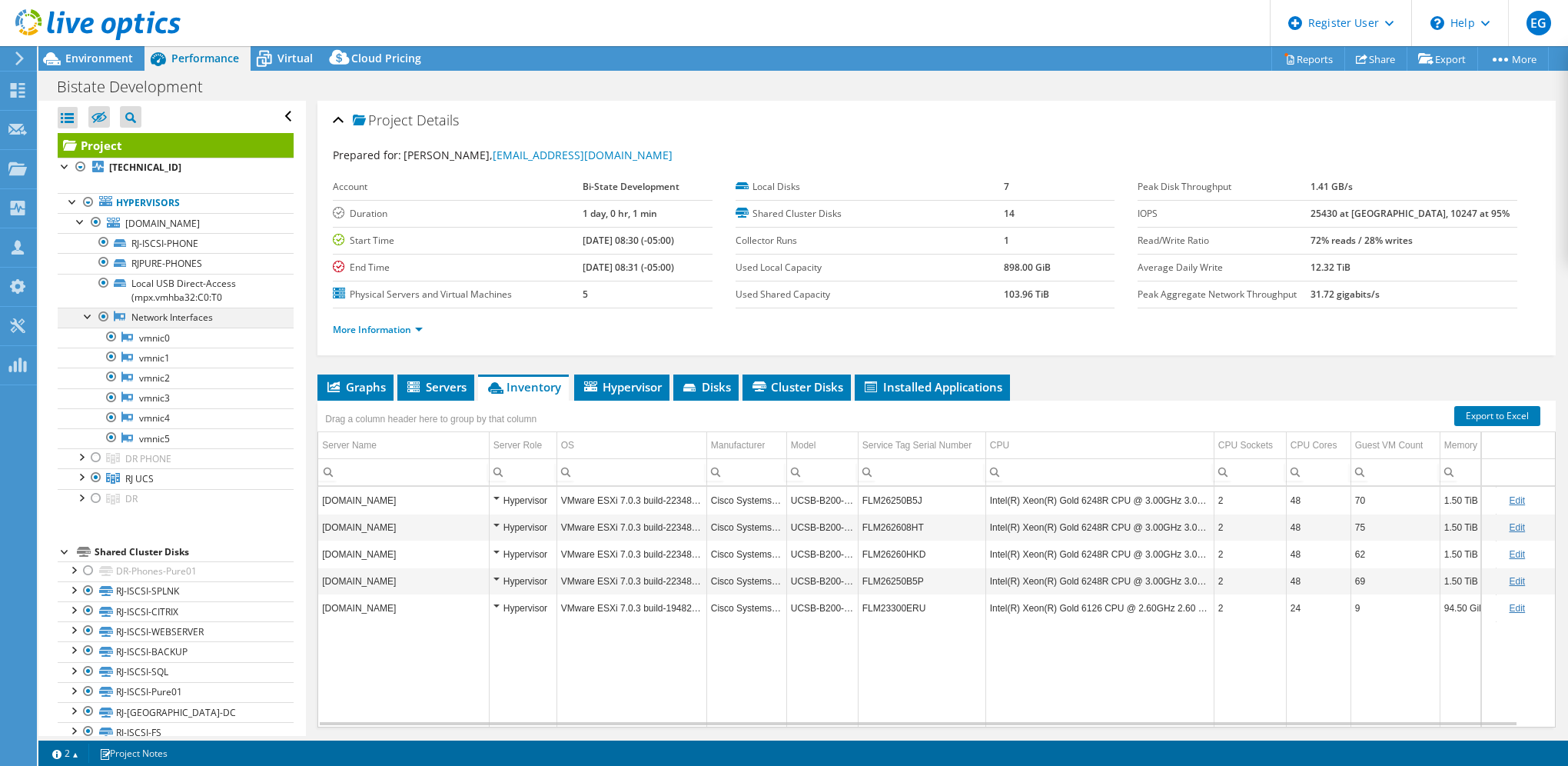
click at [87, 313] on div at bounding box center [88, 315] width 16 height 16
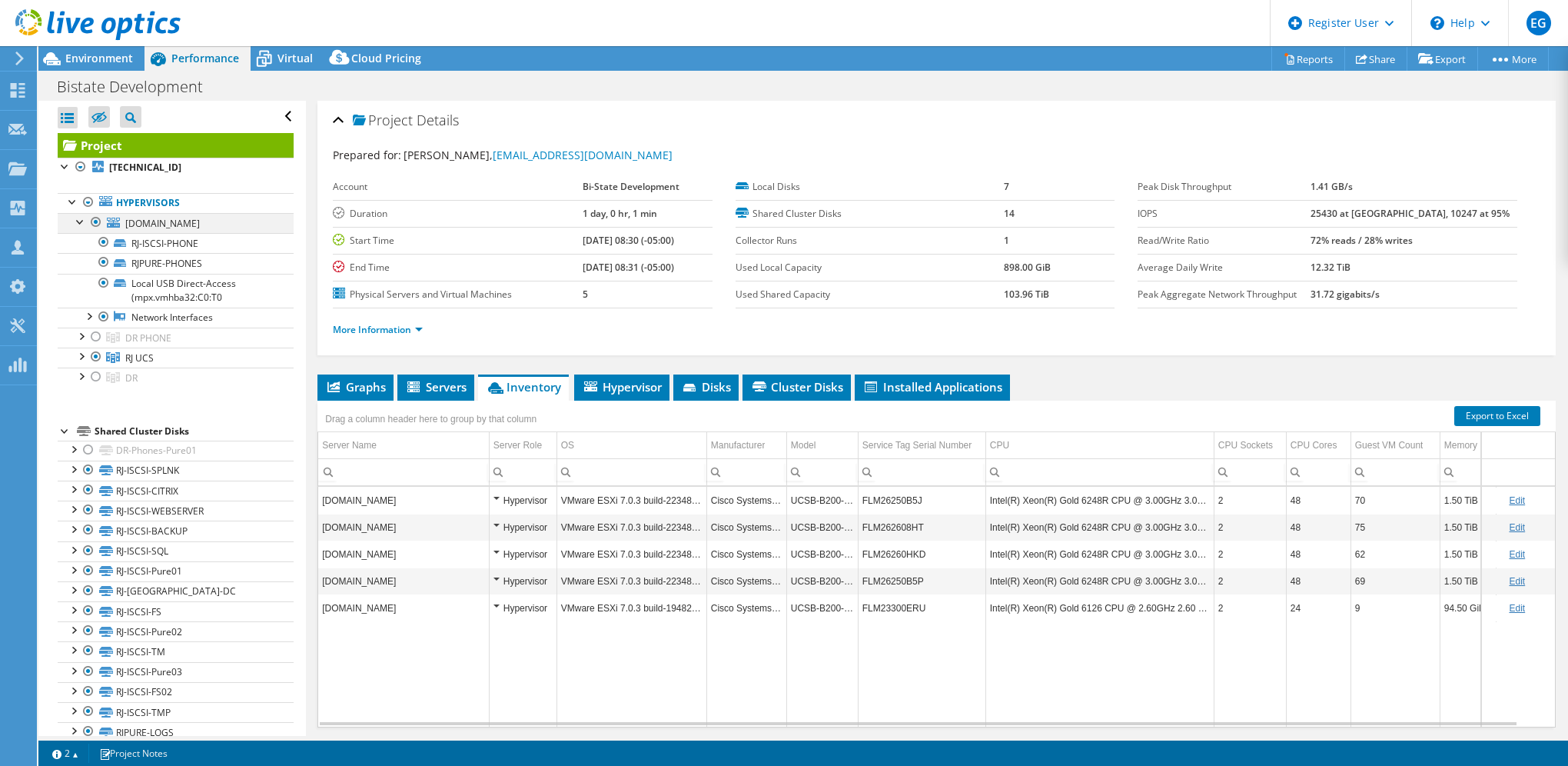
click at [83, 219] on div at bounding box center [80, 220] width 16 height 16
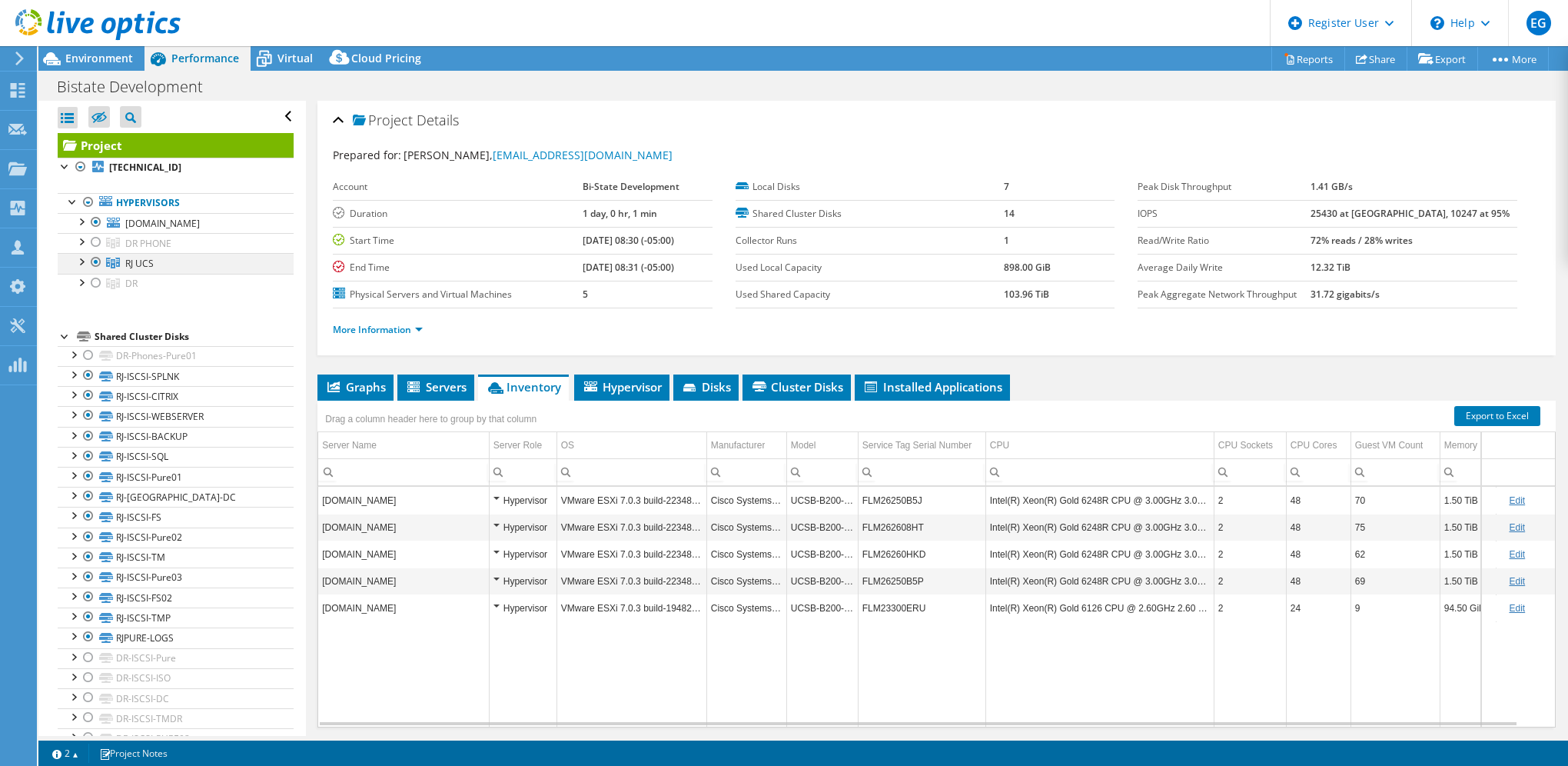
click at [78, 262] on div at bounding box center [80, 260] width 16 height 16
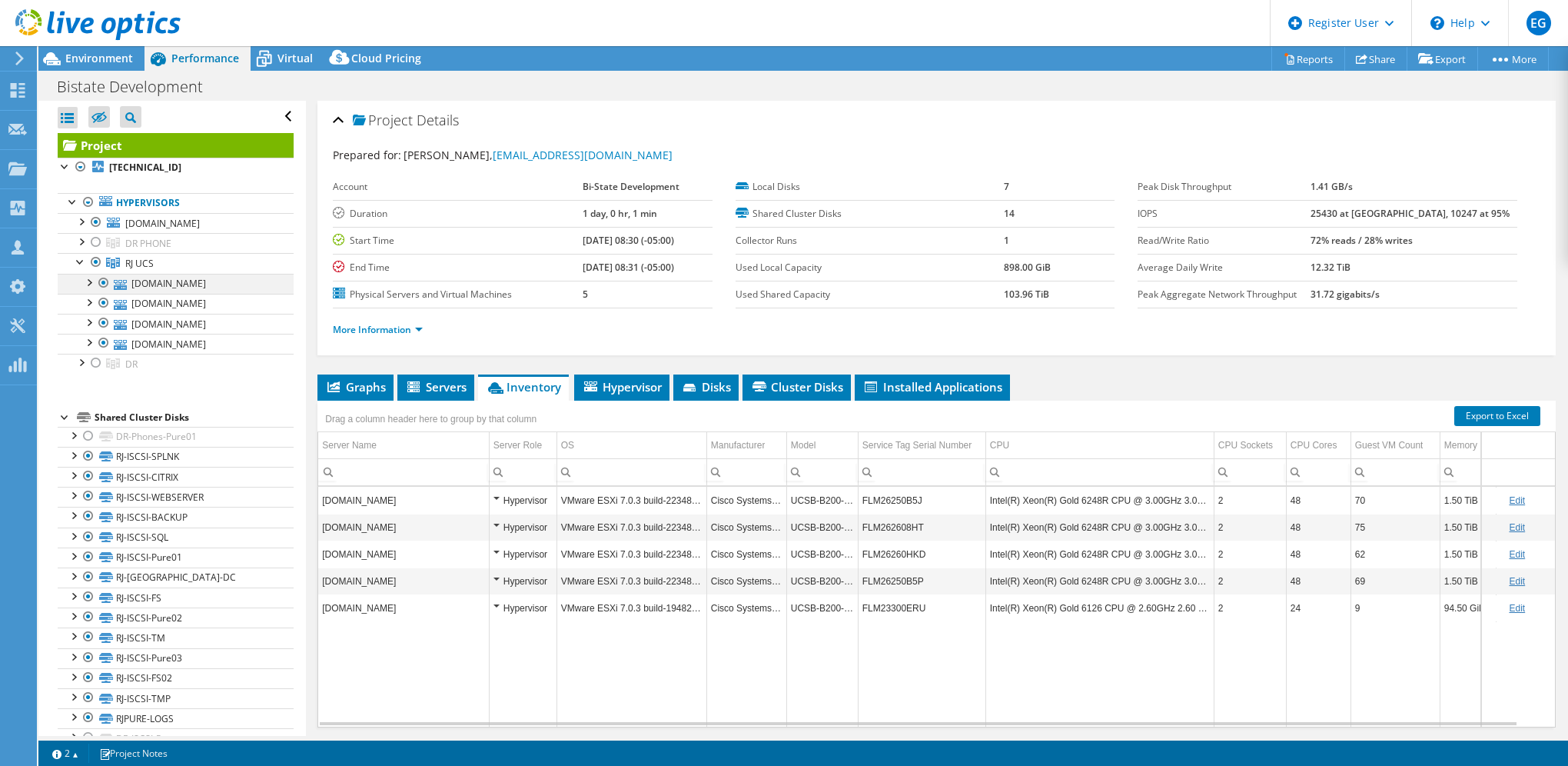
click at [89, 277] on div at bounding box center [88, 281] width 16 height 16
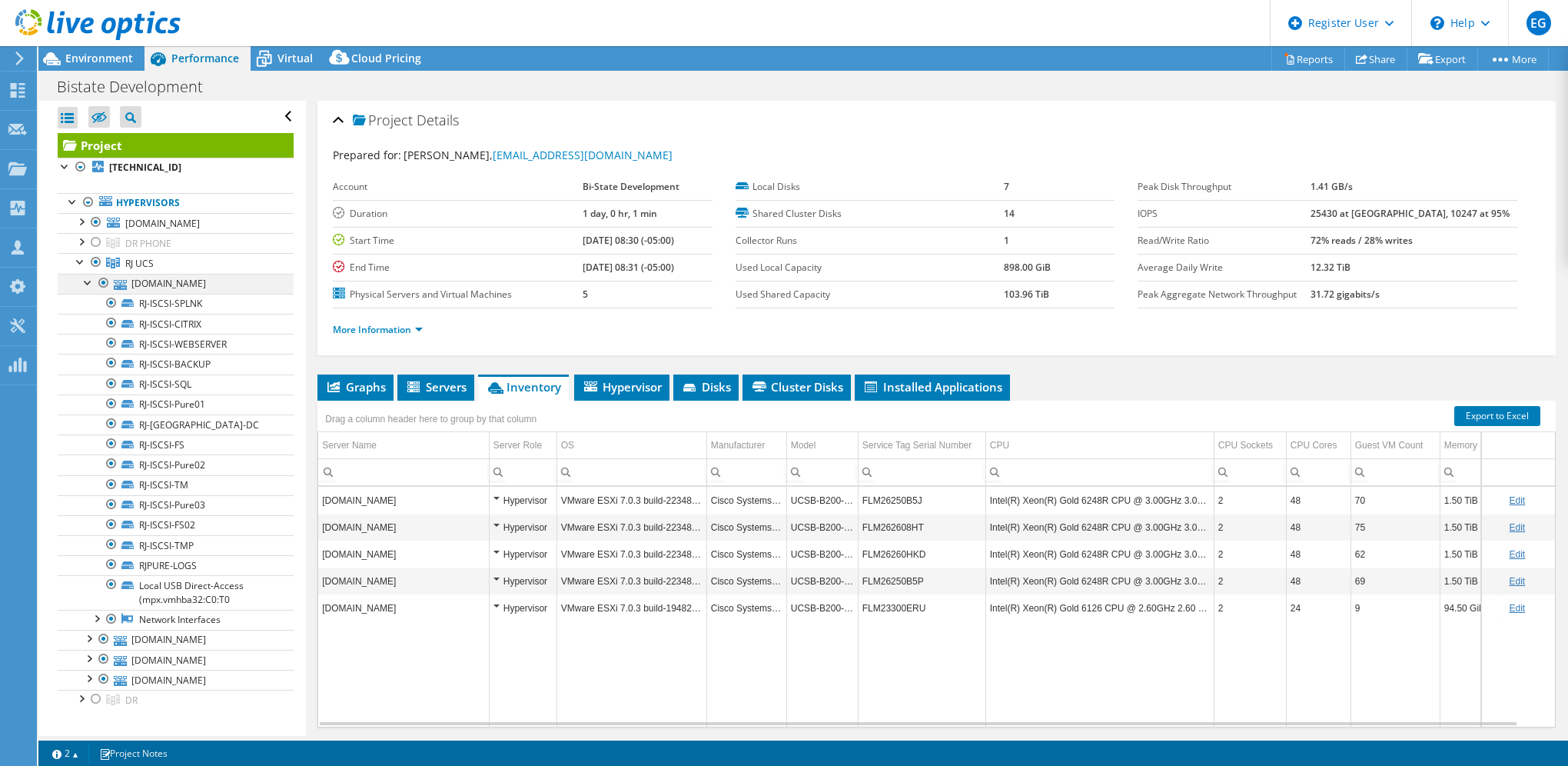
click at [89, 277] on div at bounding box center [88, 281] width 16 height 16
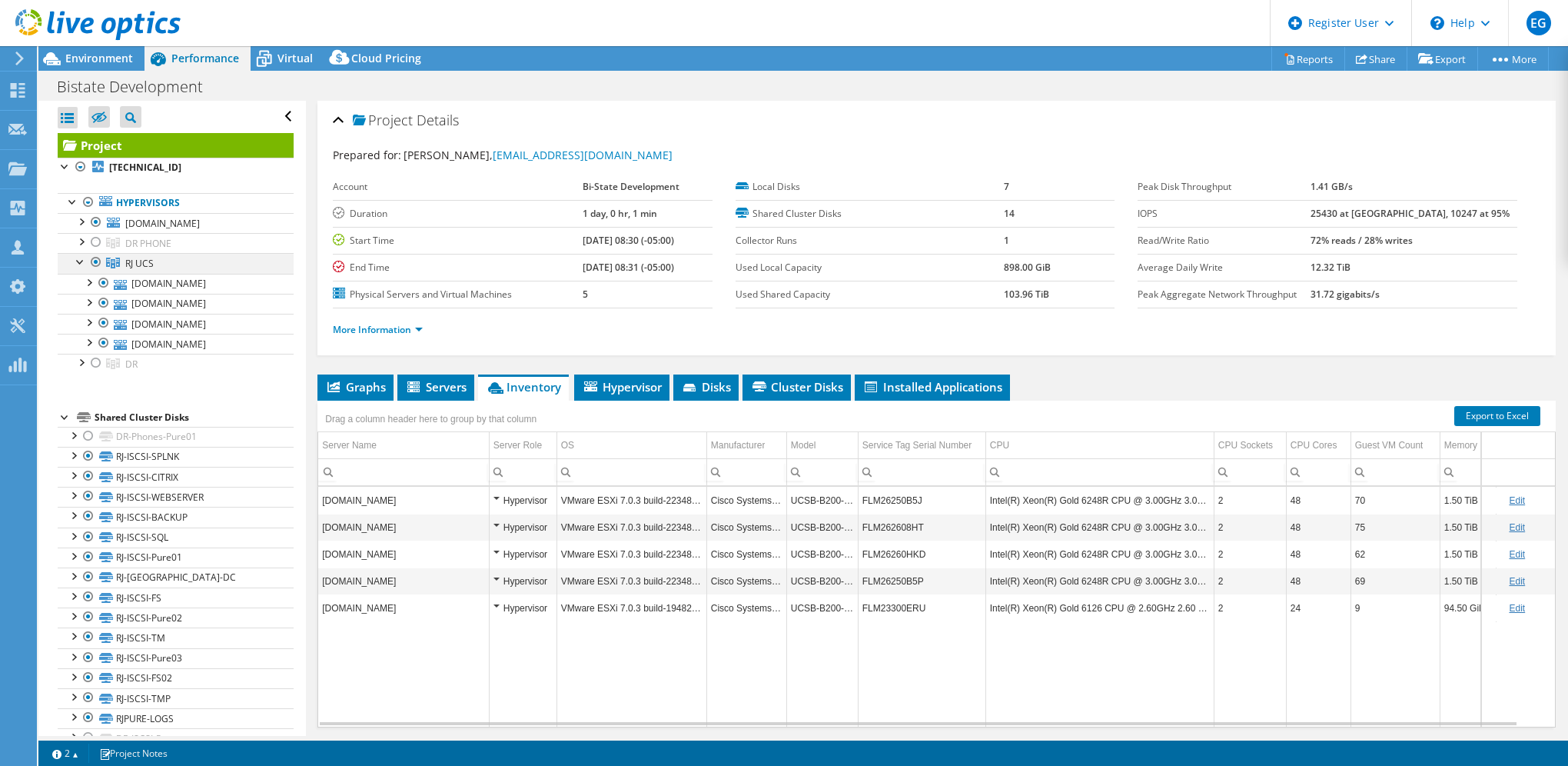
click at [80, 261] on div at bounding box center [80, 260] width 16 height 16
